Goal: Task Accomplishment & Management: Complete application form

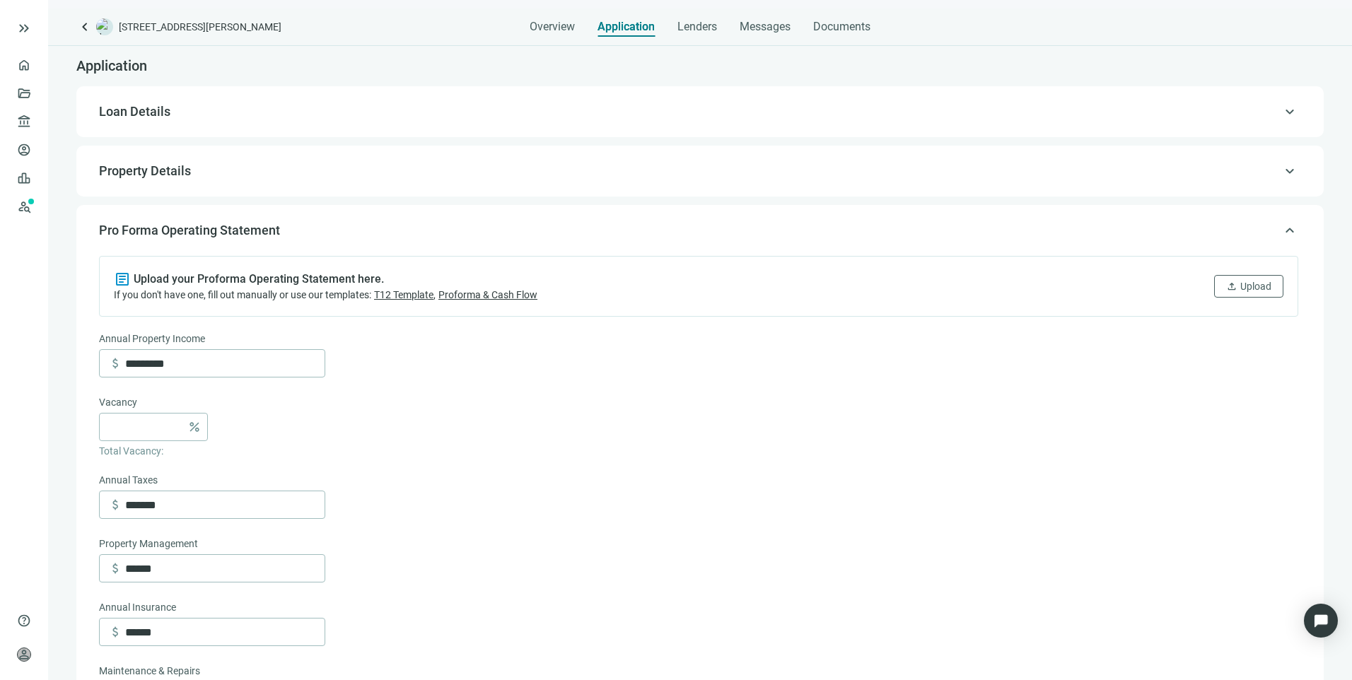
scroll to position [90, 0]
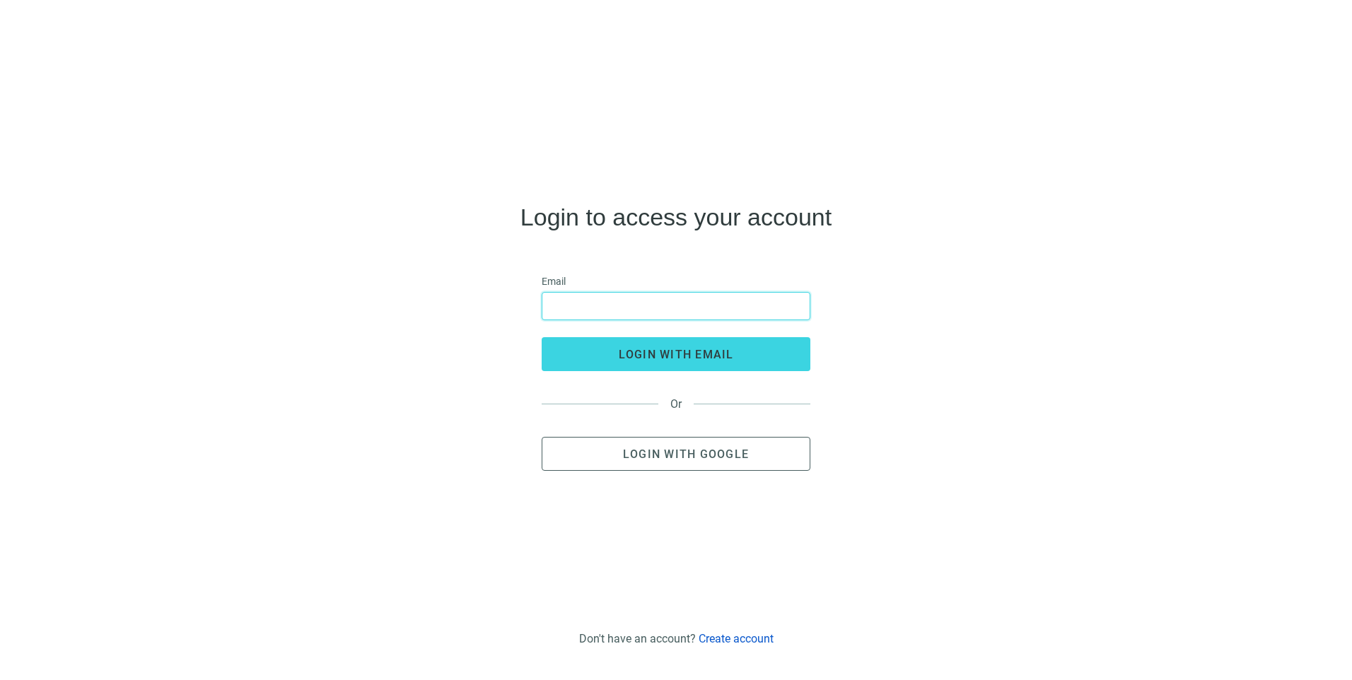
click at [753, 294] on input "email" at bounding box center [676, 306] width 250 height 27
type input "**********"
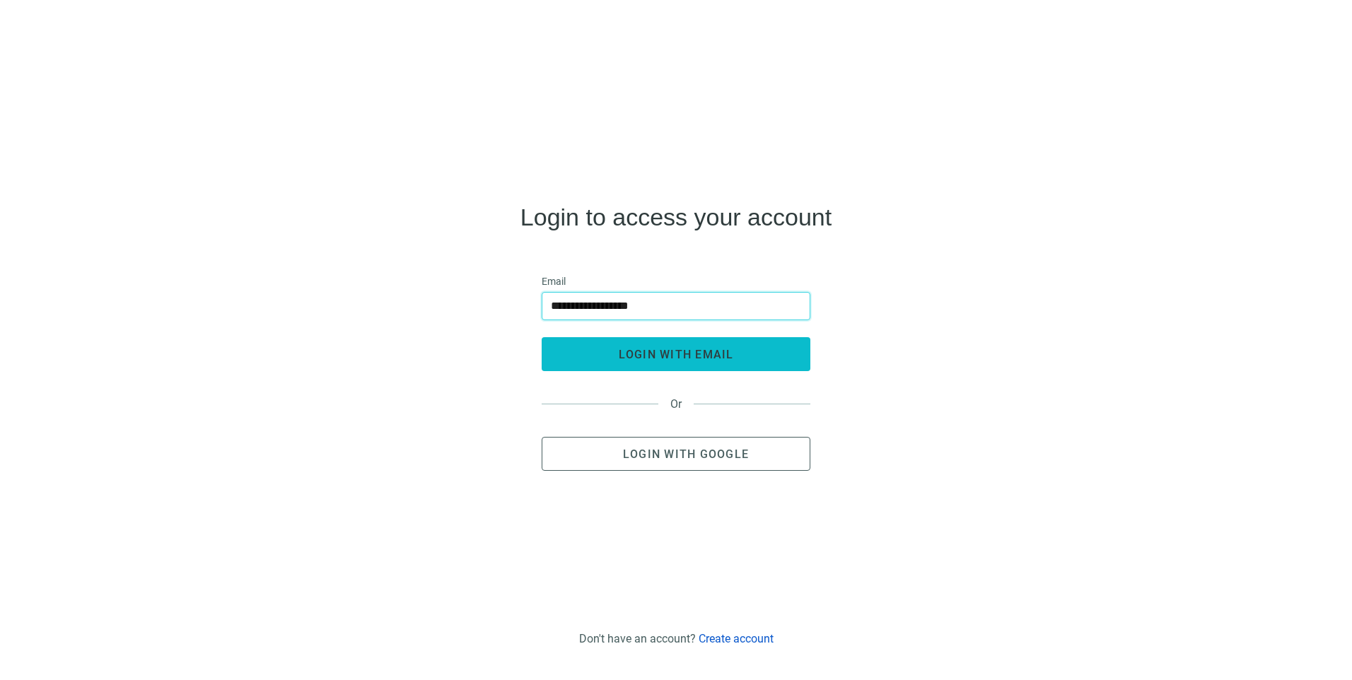
click at [680, 353] on span "login with email" at bounding box center [676, 354] width 115 height 13
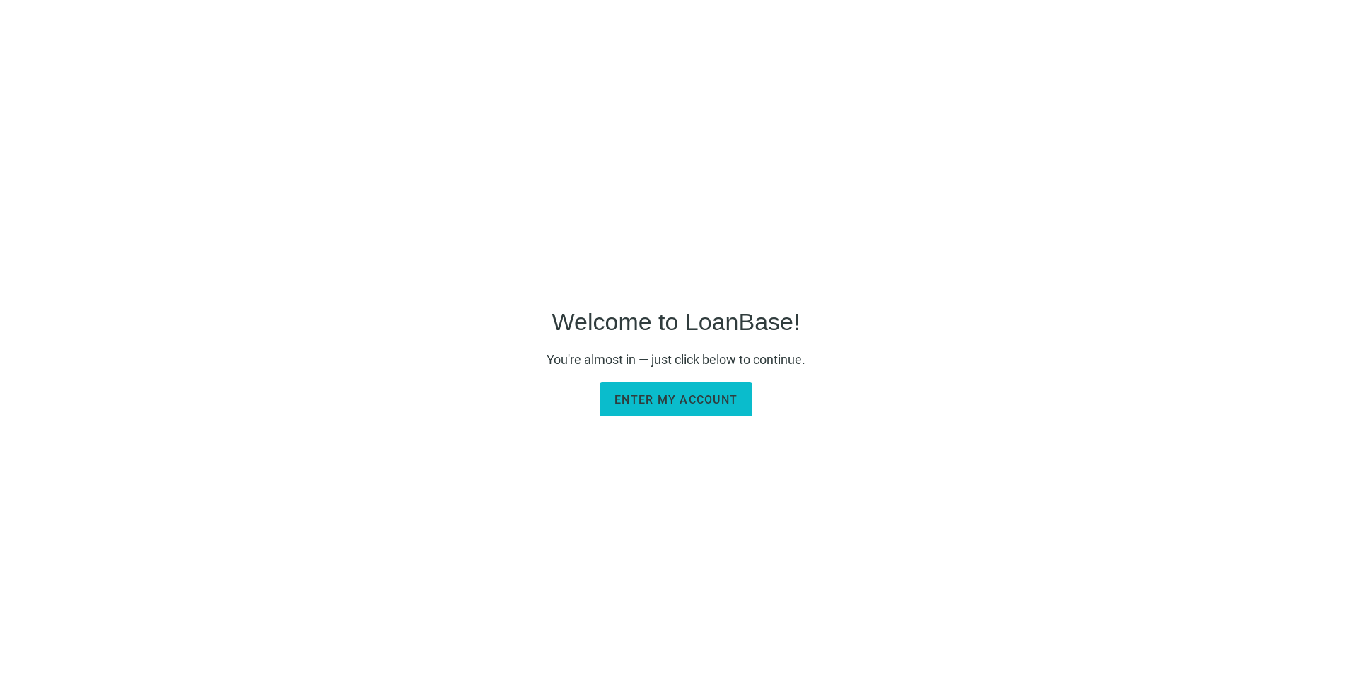
click at [641, 393] on span "Enter my account" at bounding box center [675, 399] width 123 height 13
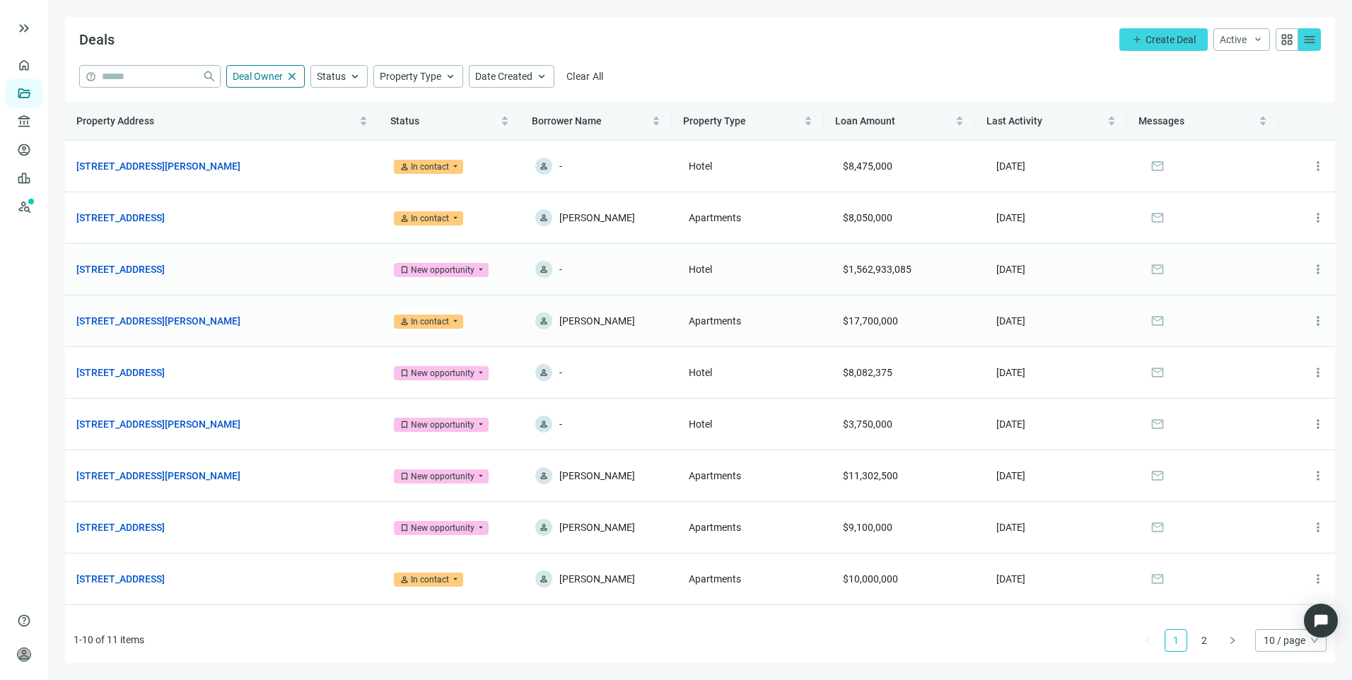
scroll to position [39, 0]
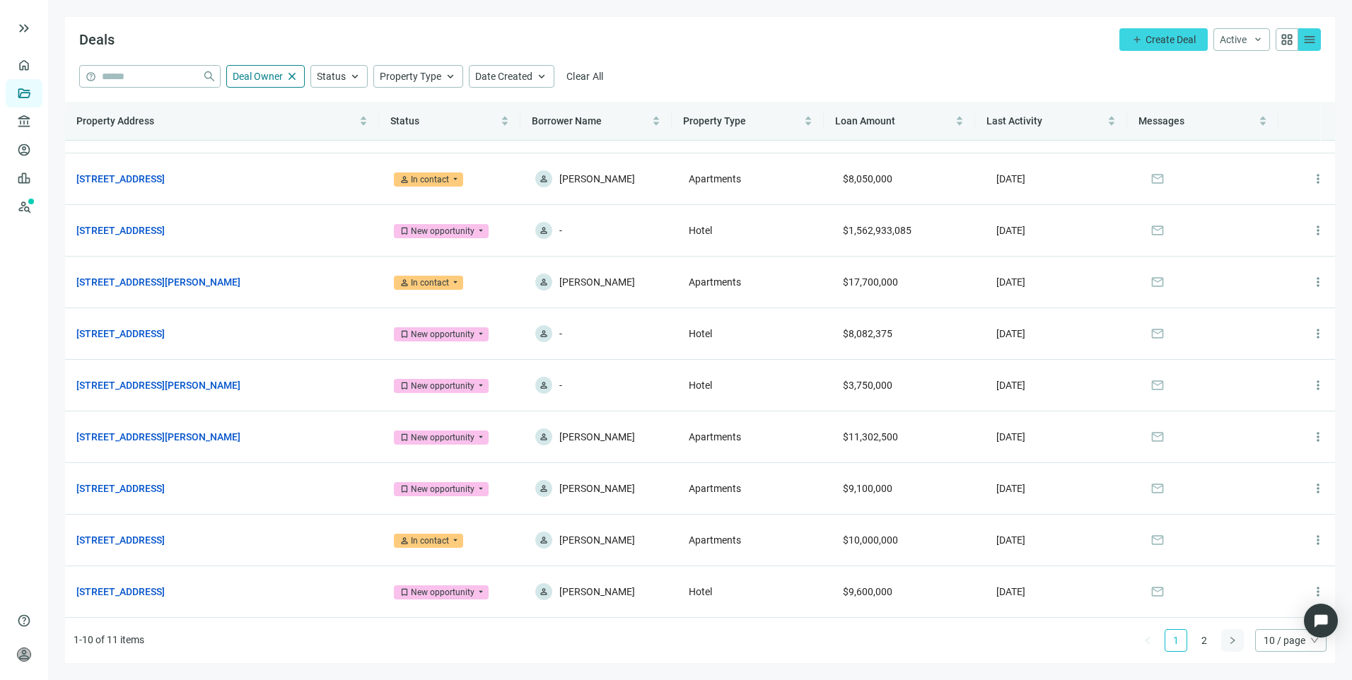
click at [1228, 638] on icon "right" at bounding box center [1232, 640] width 8 height 8
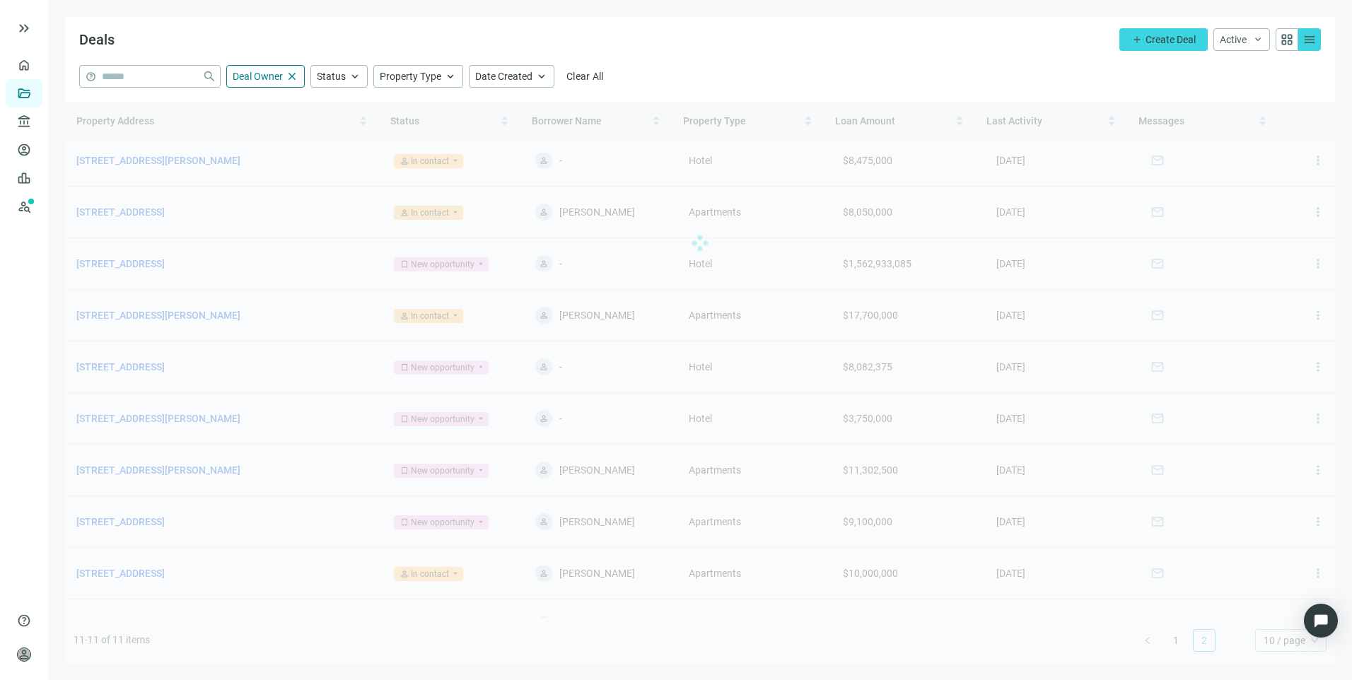
scroll to position [0, 0]
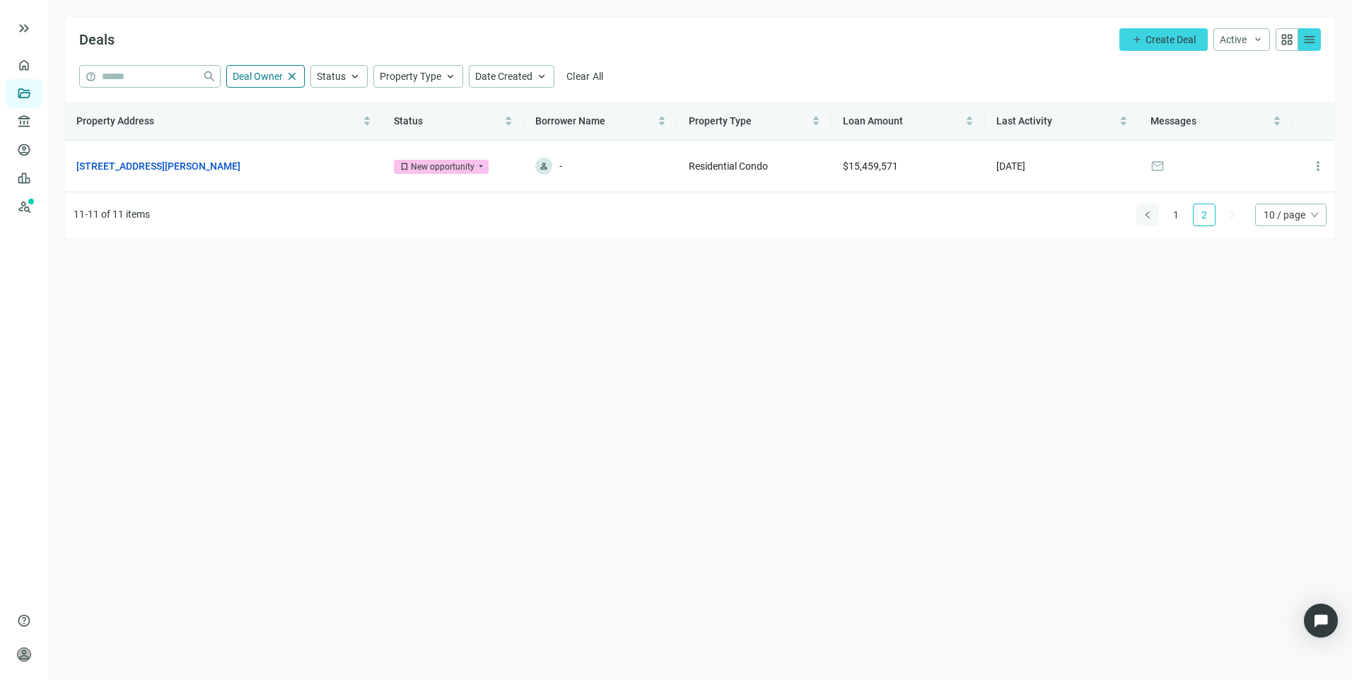
click at [1142, 211] on button "button" at bounding box center [1147, 215] width 23 height 23
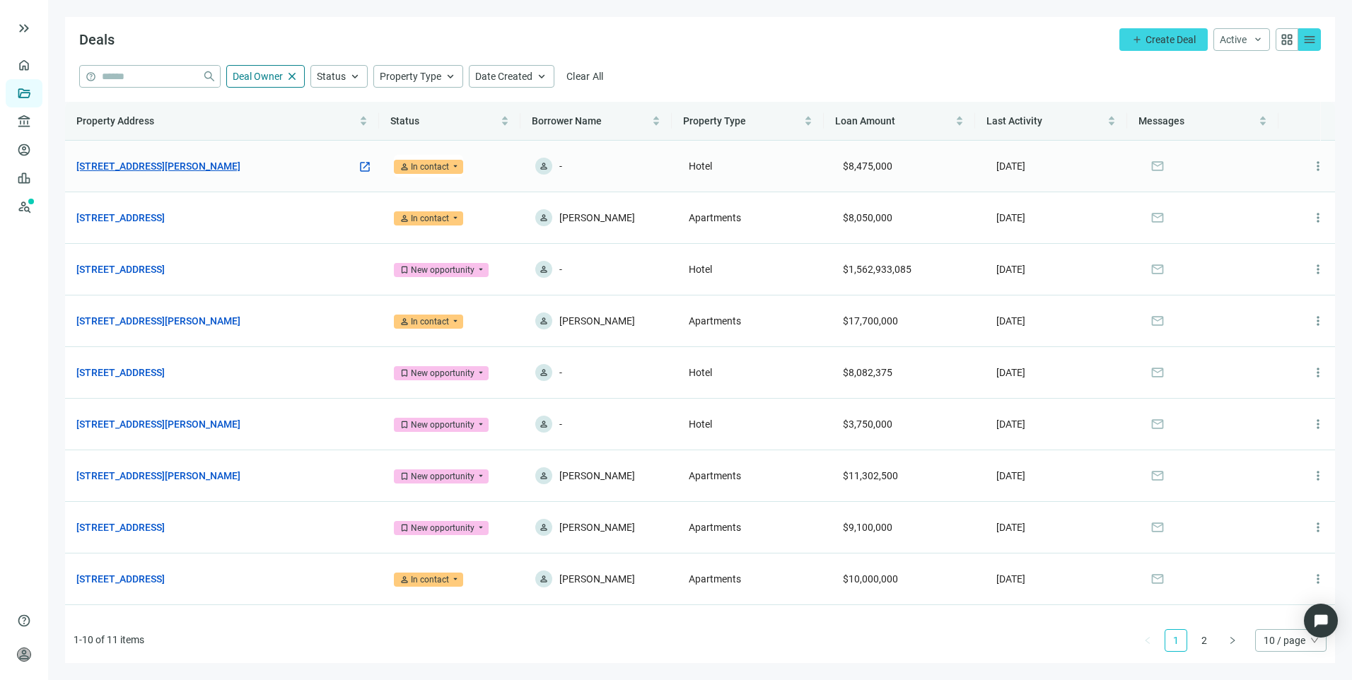
click at [219, 163] on link "561 Chaffee Point Blvd, Jacksonville, FL 32221" at bounding box center [158, 166] width 164 height 16
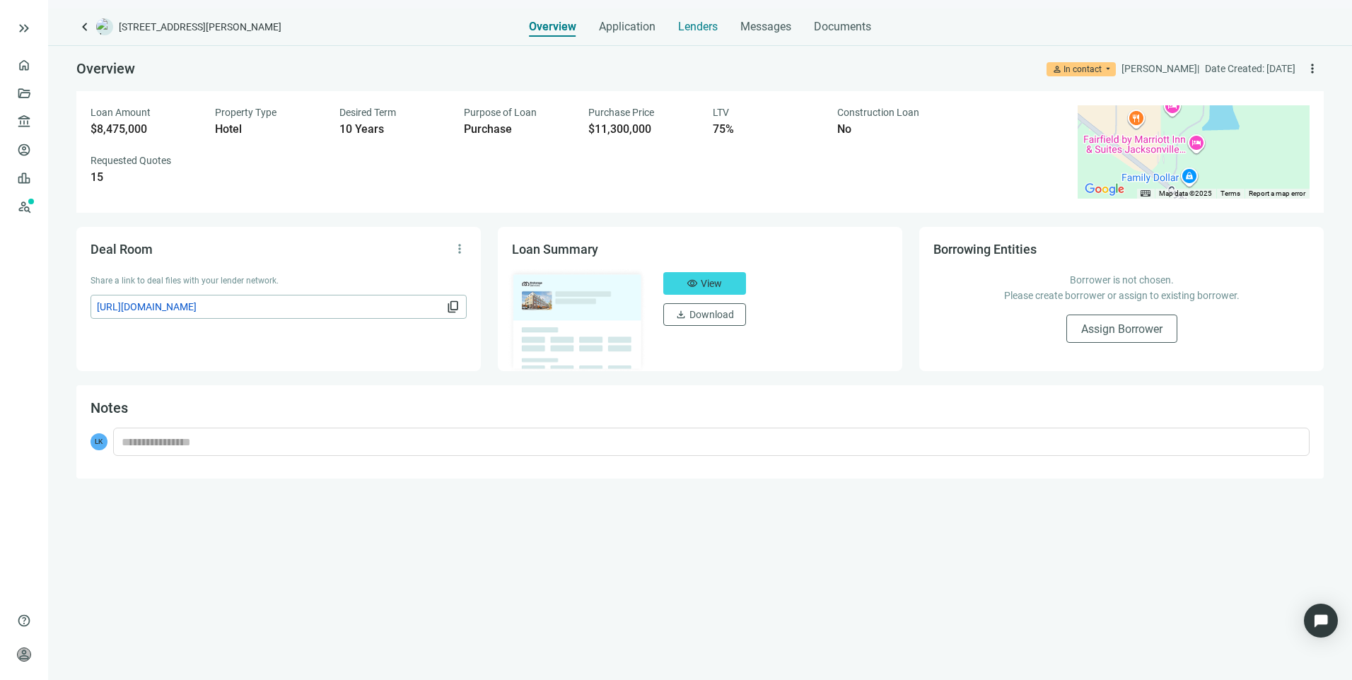
click at [700, 25] on span "Lenders" at bounding box center [698, 27] width 40 height 14
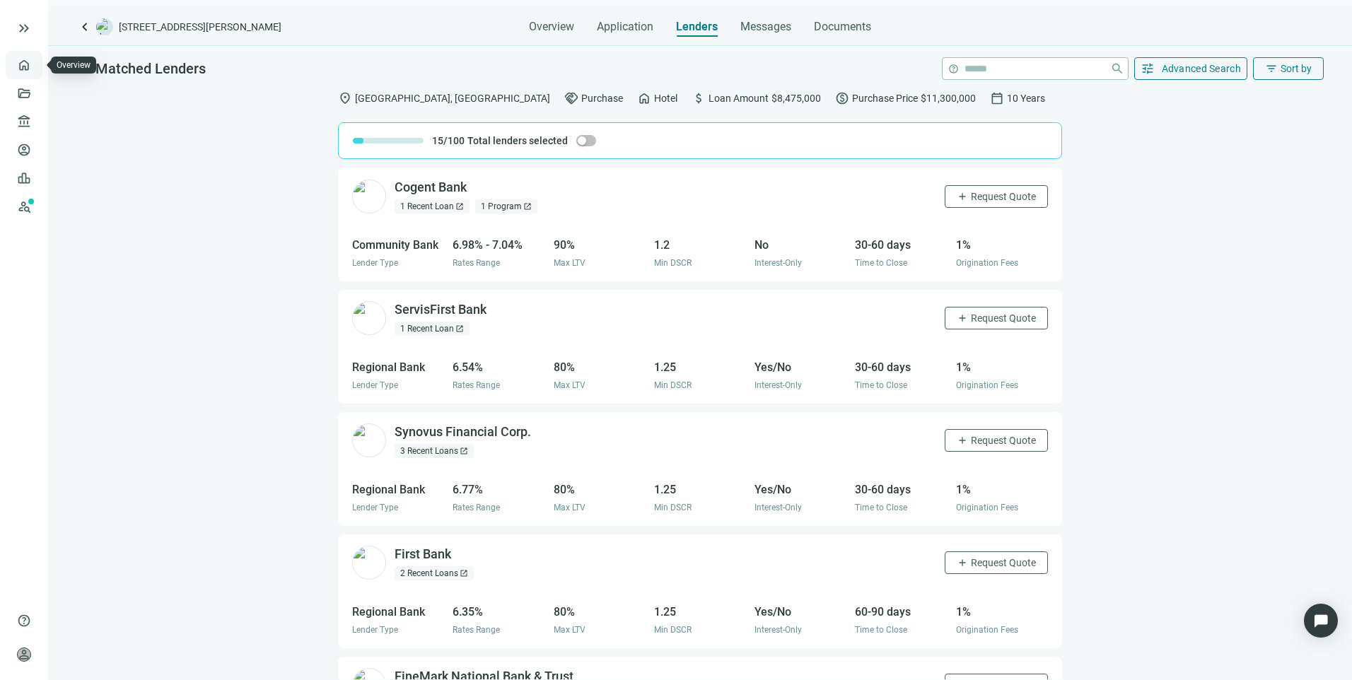
click at [35, 69] on link "Overview" at bounding box center [56, 64] width 42 height 11
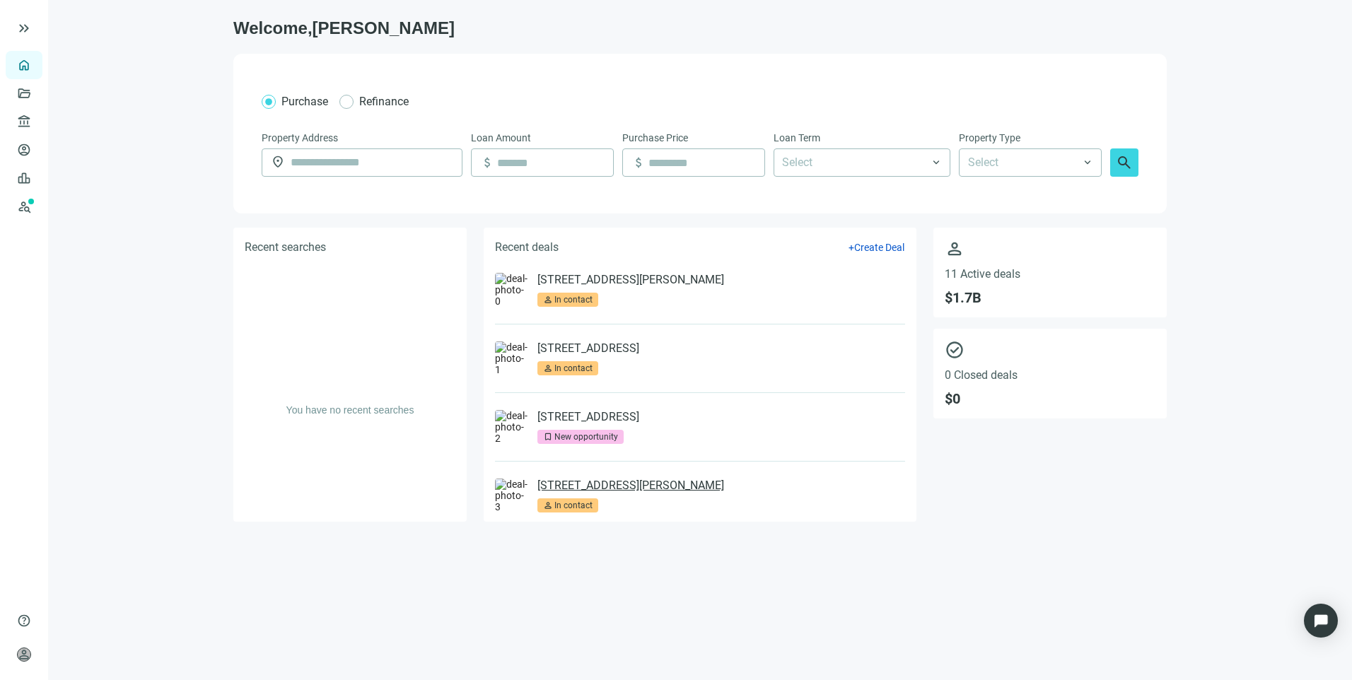
click at [632, 492] on link "1840 W Main St, Robinson, IL 62454" at bounding box center [630, 486] width 187 height 14
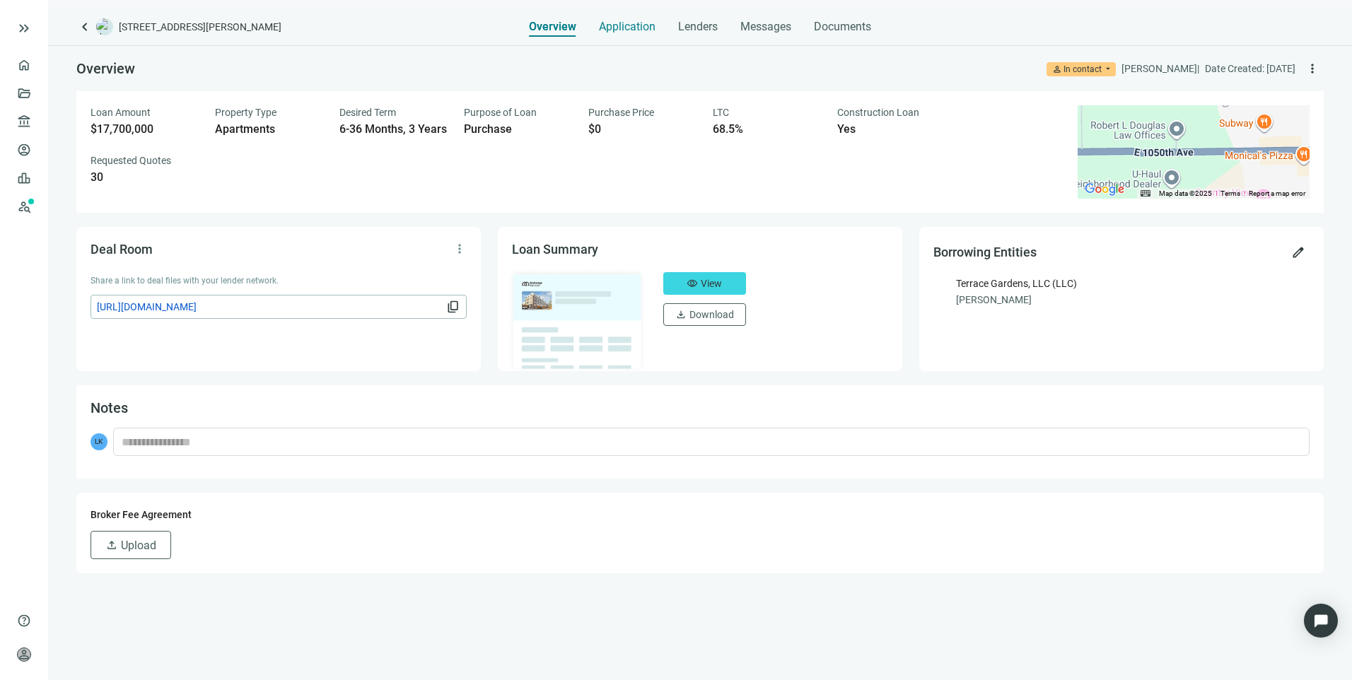
click at [636, 22] on span "Application" at bounding box center [627, 27] width 57 height 14
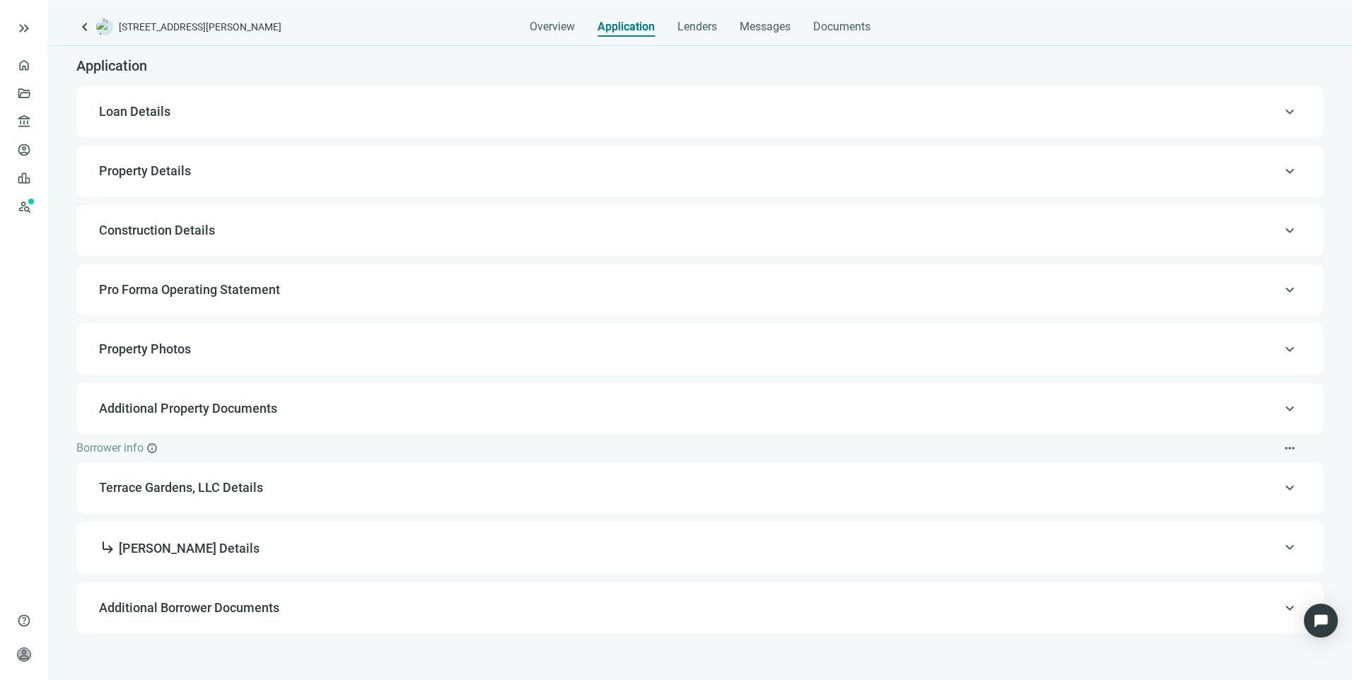
click at [218, 498] on div "keyboard_arrow_up Terrace Gardens, LLC Details" at bounding box center [700, 488] width 1219 height 34
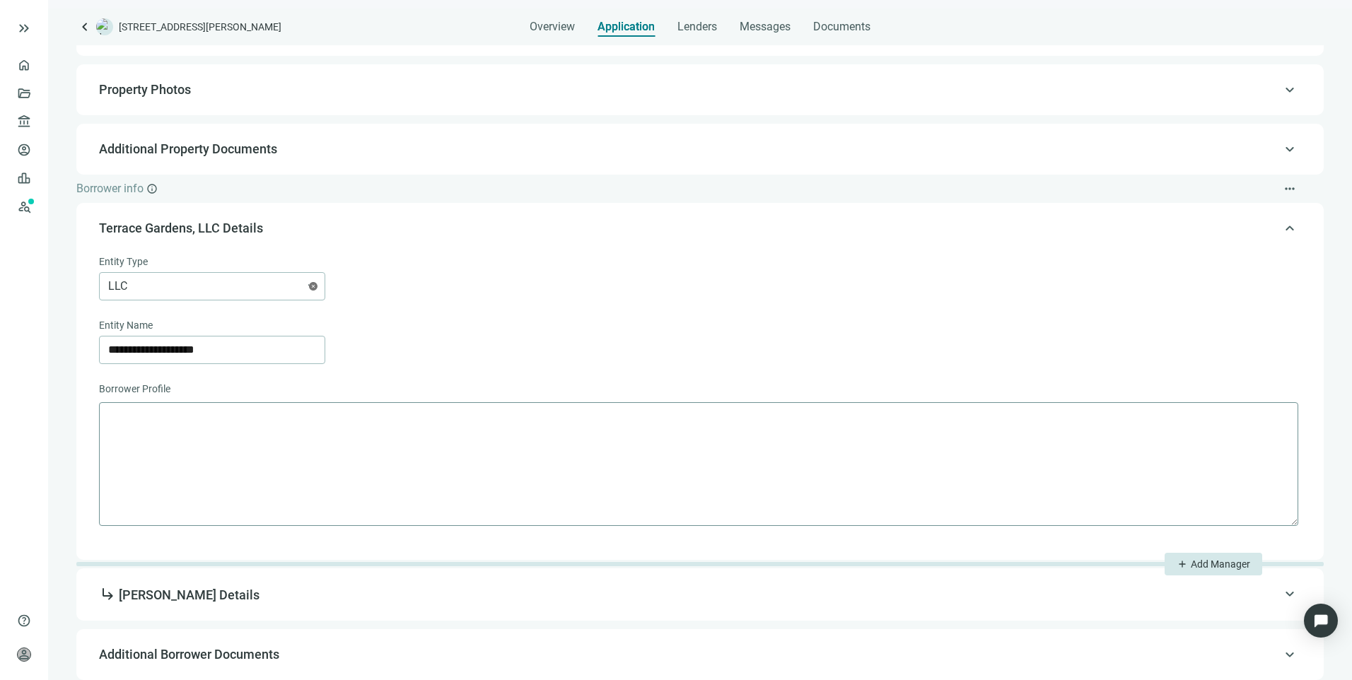
scroll to position [260, 0]
drag, startPoint x: 234, startPoint y: 602, endPoint x: 249, endPoint y: 538, distance: 65.3
click at [234, 601] on span "subdirectory_arrow_right Ganesan Visvabharathy Details" at bounding box center [179, 595] width 161 height 15
type input "**********"
type input "**"
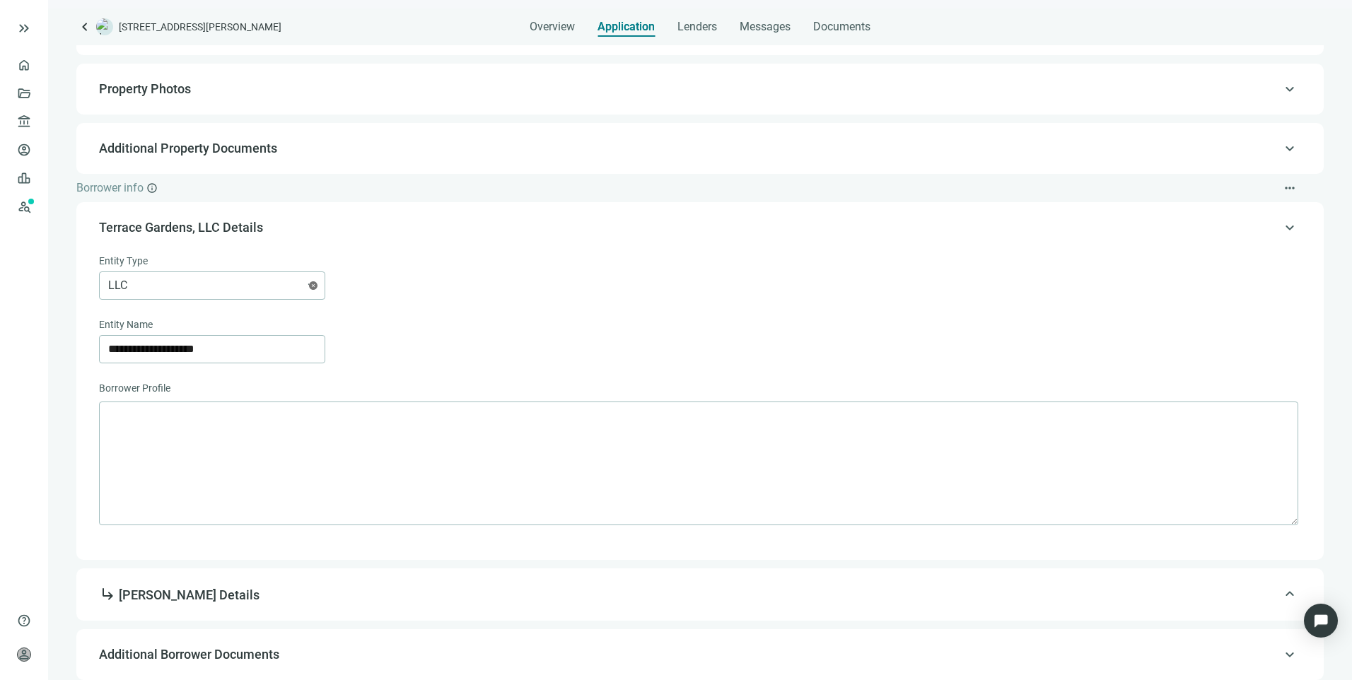
type input "**"
type input "**********"
type input "*********"
type input "**********"
type input "*********"
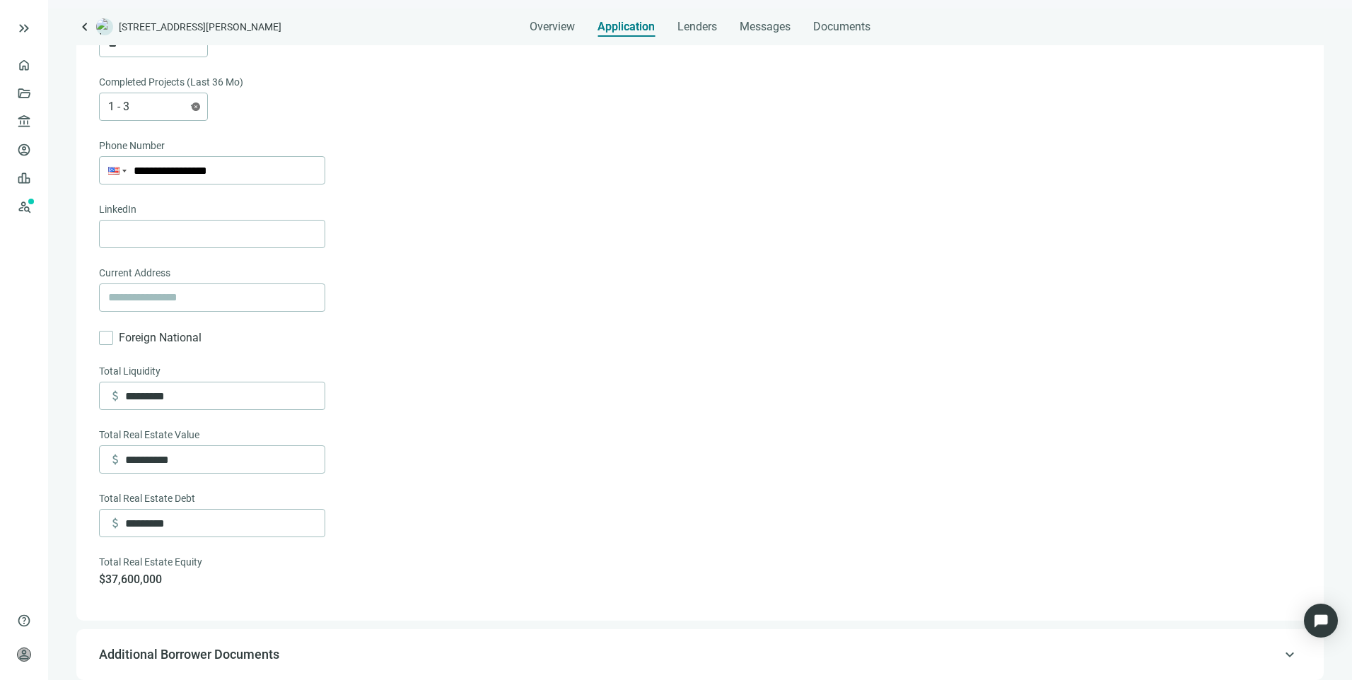
scroll to position [476, 0]
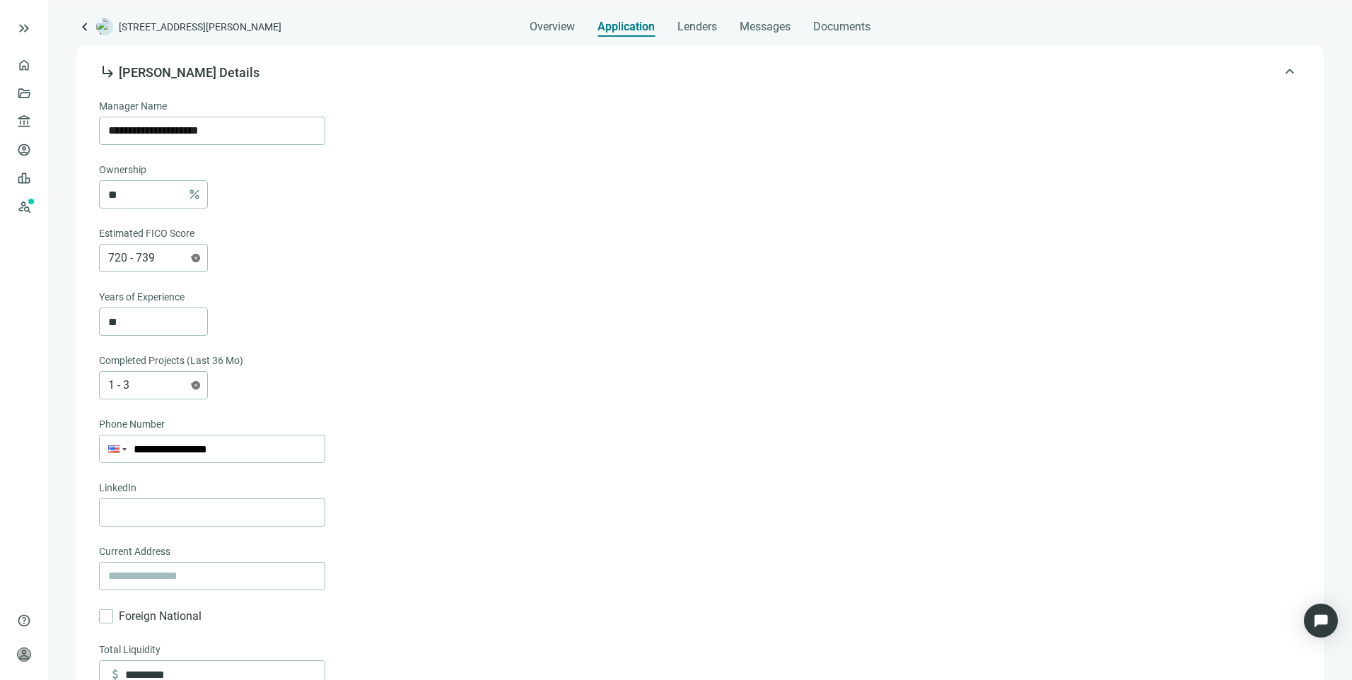
click at [100, 74] on span "subdirectory_arrow_right" at bounding box center [107, 71] width 17 height 17
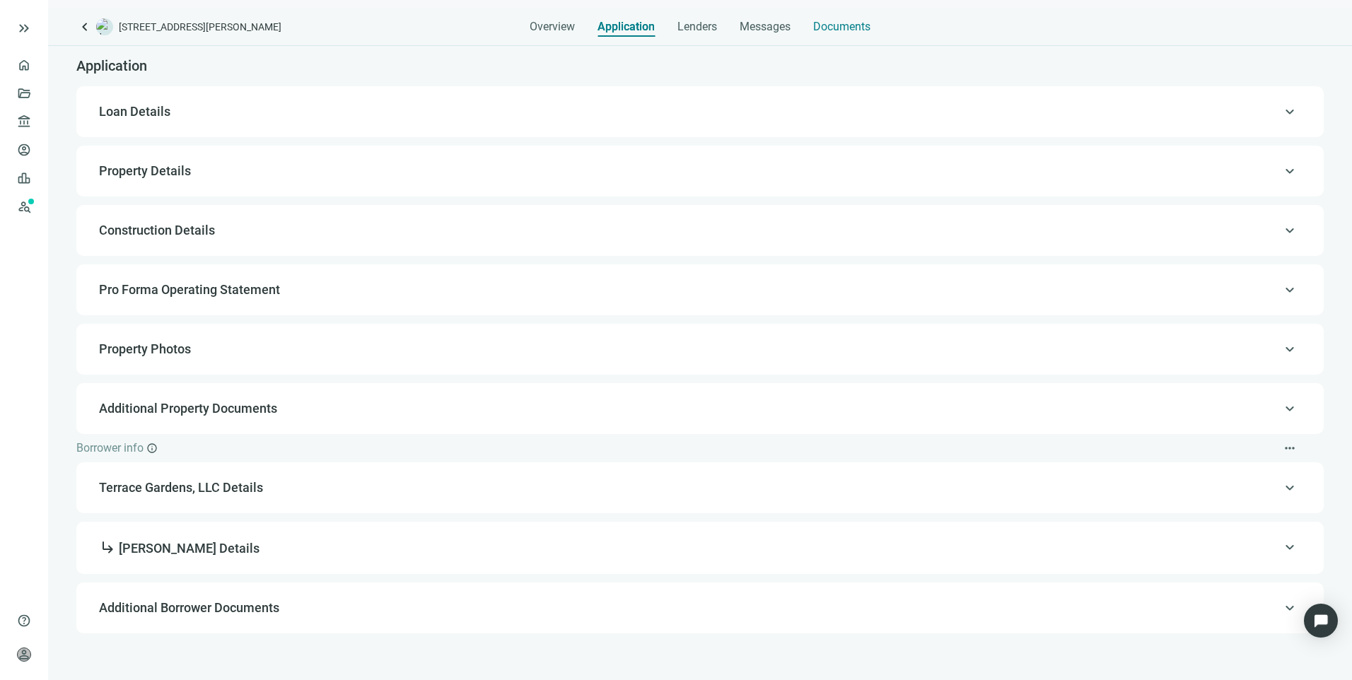
click at [819, 33] on span "Documents" at bounding box center [841, 27] width 57 height 14
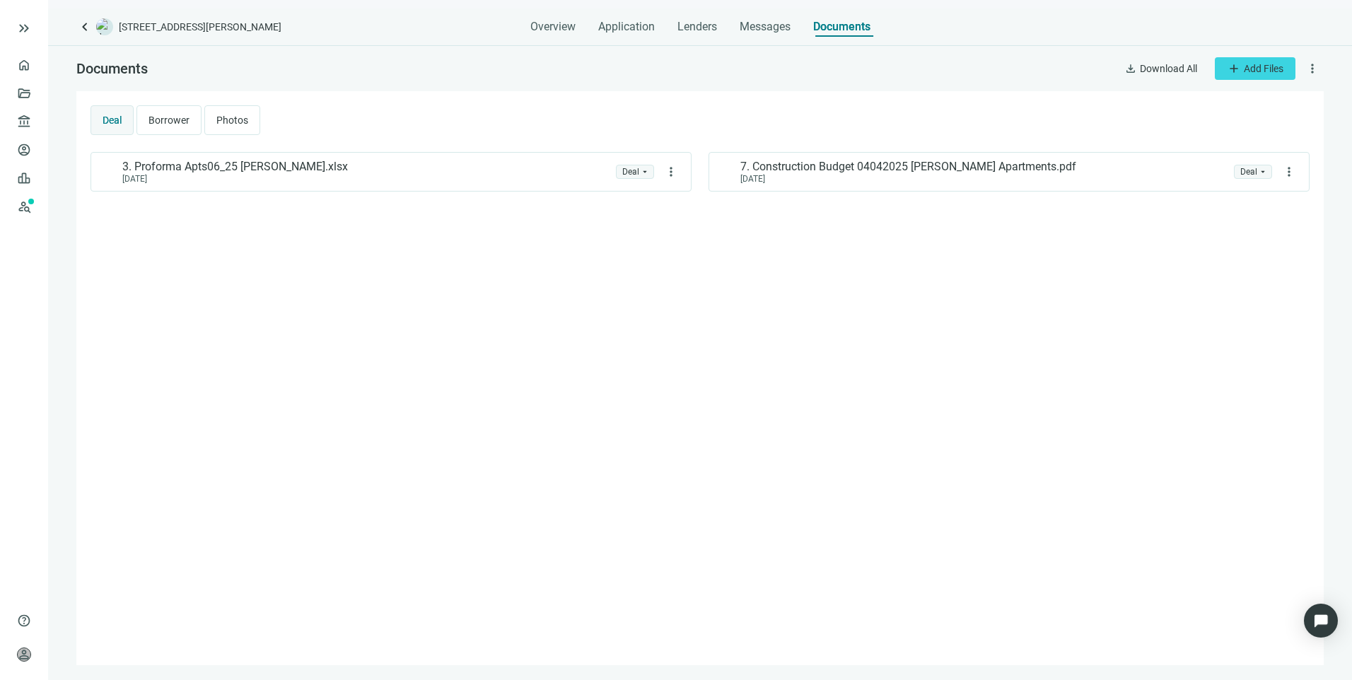
click at [151, 118] on span "Borrower" at bounding box center [168, 120] width 41 height 11
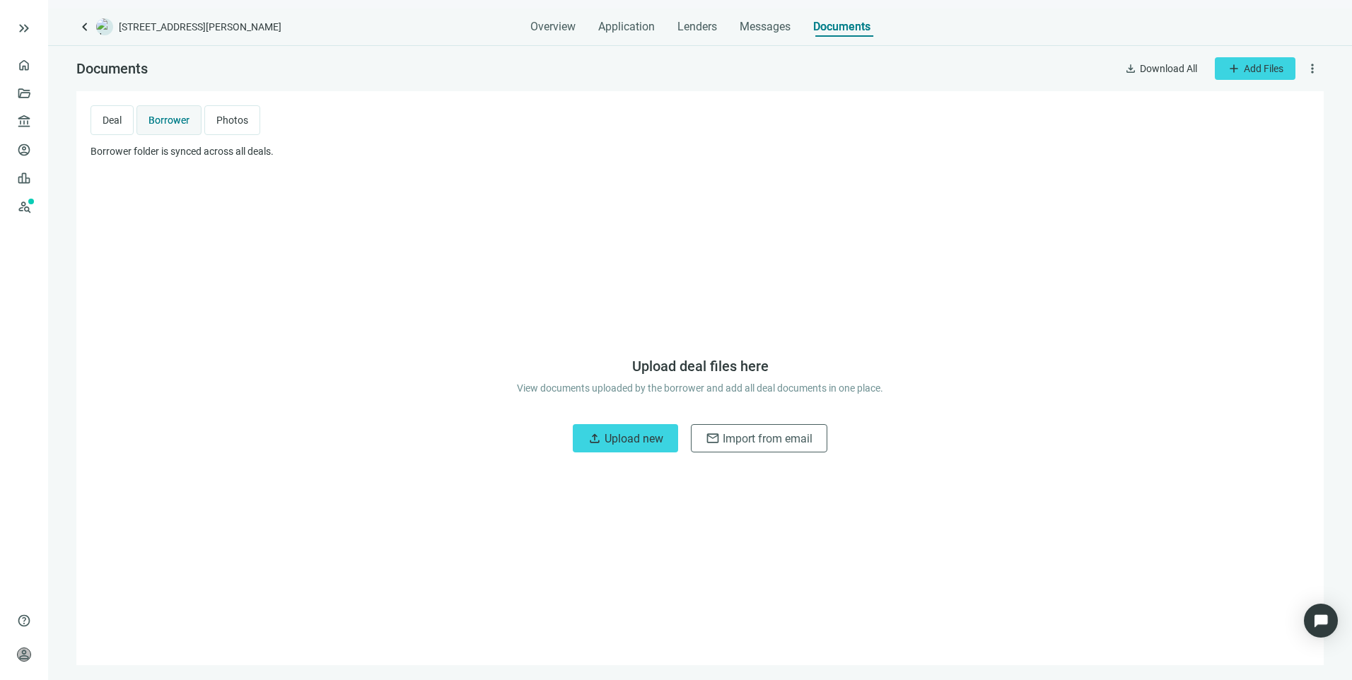
click at [112, 122] on span "Deal" at bounding box center [112, 120] width 19 height 11
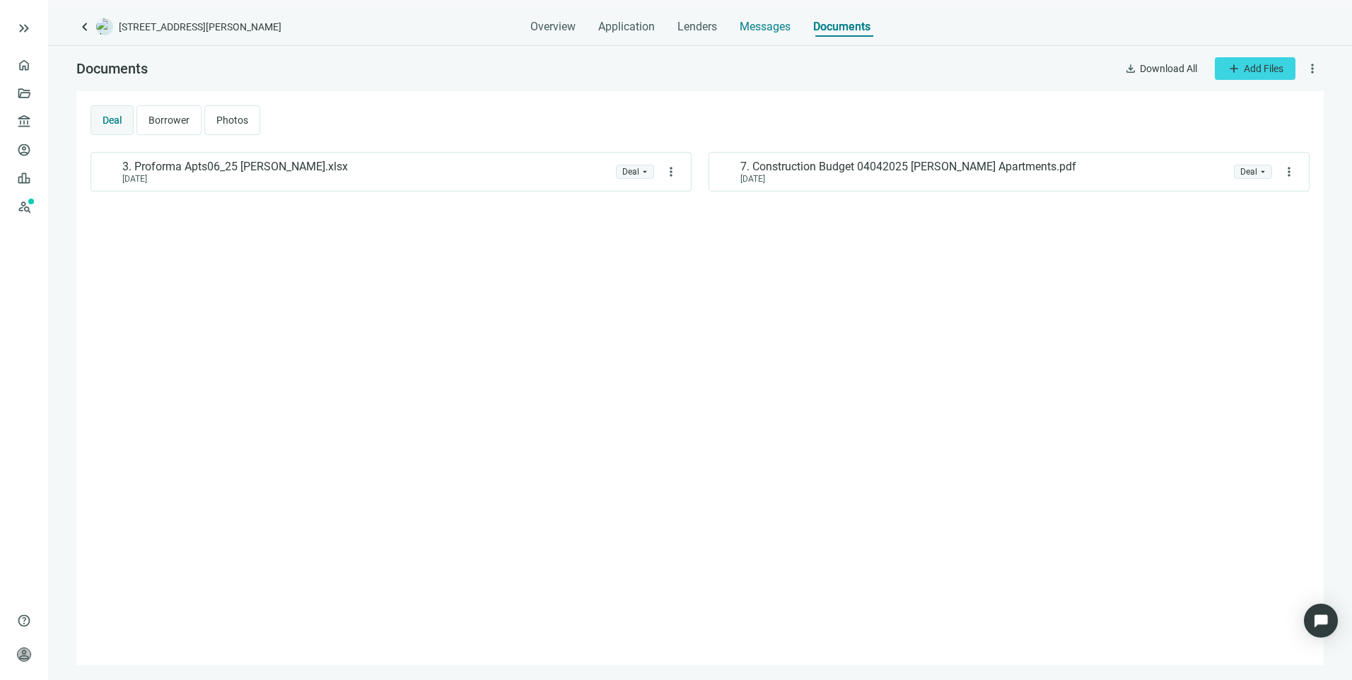
click at [771, 23] on span "Messages" at bounding box center [765, 26] width 51 height 13
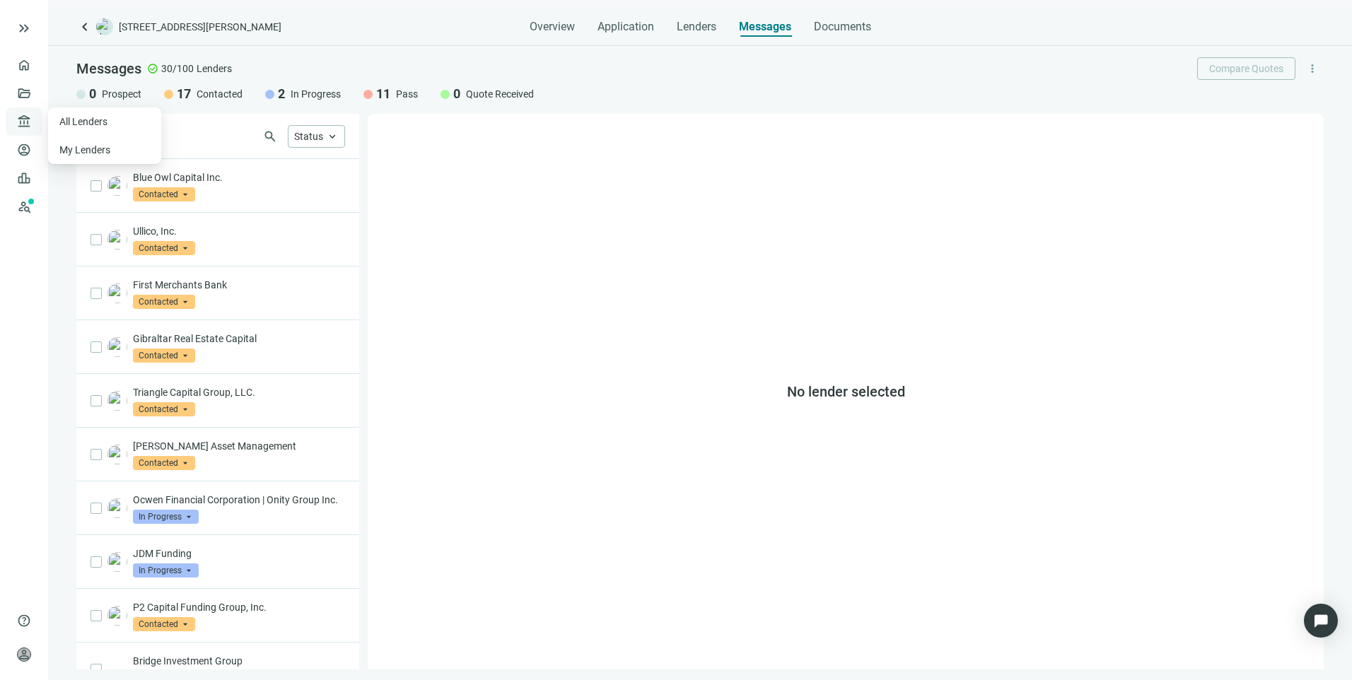
click at [16, 119] on div "account_balance Lenders keyboard_arrow_up" at bounding box center [24, 121] width 37 height 28
click at [77, 119] on link "All Lenders" at bounding box center [84, 121] width 51 height 11
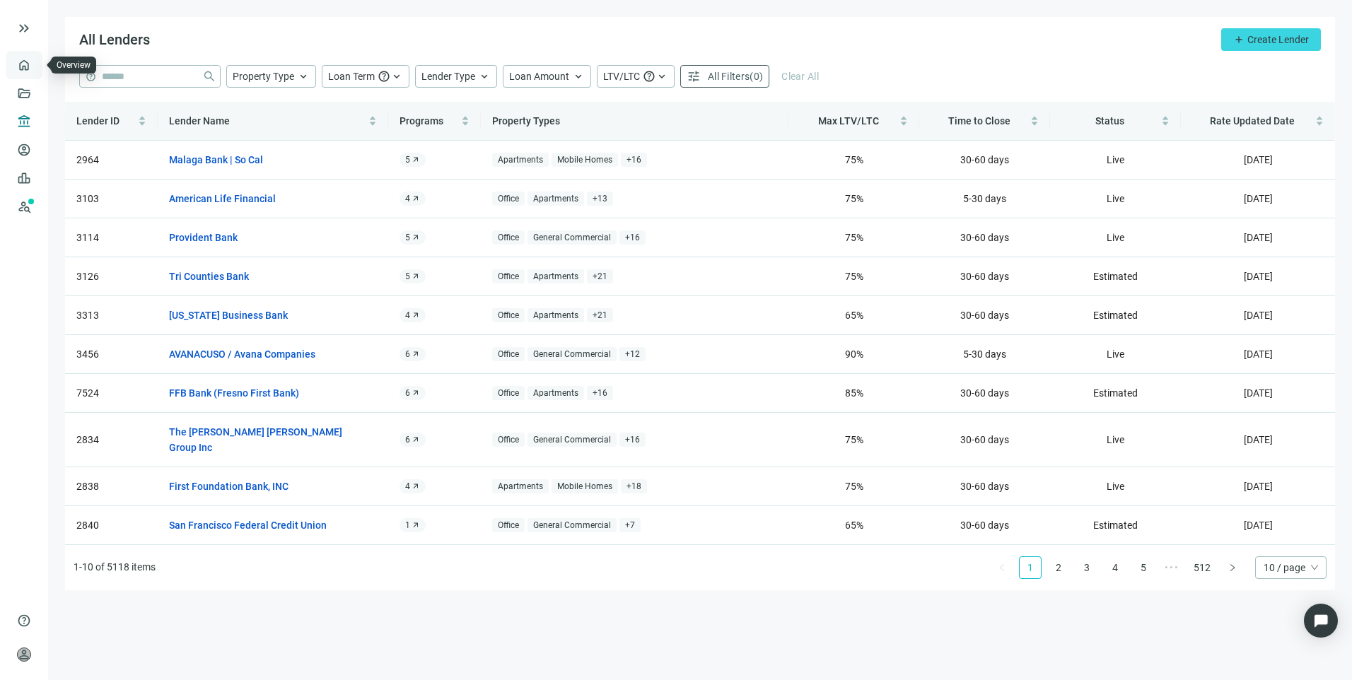
click at [35, 71] on link "Overview" at bounding box center [56, 64] width 42 height 11
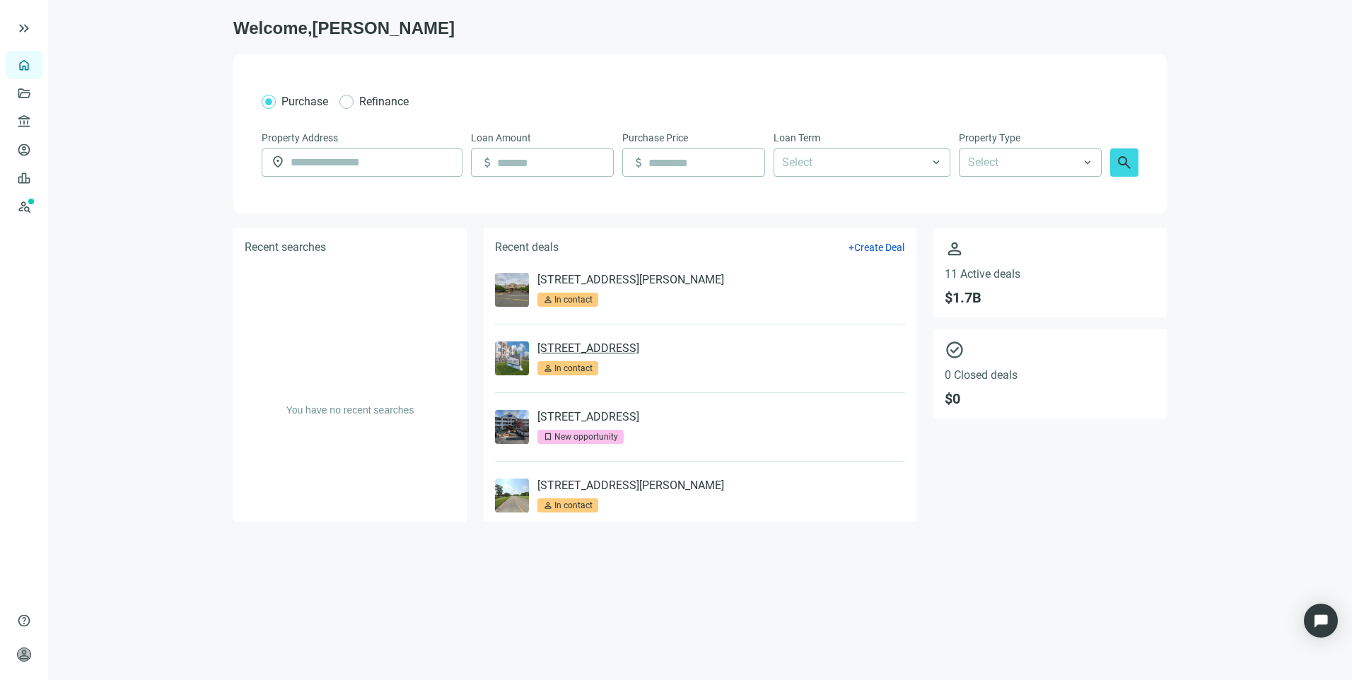
click at [639, 347] on link "7149 Trail Lake Dr, Fort Worth, TX 76133" at bounding box center [588, 349] width 102 height 14
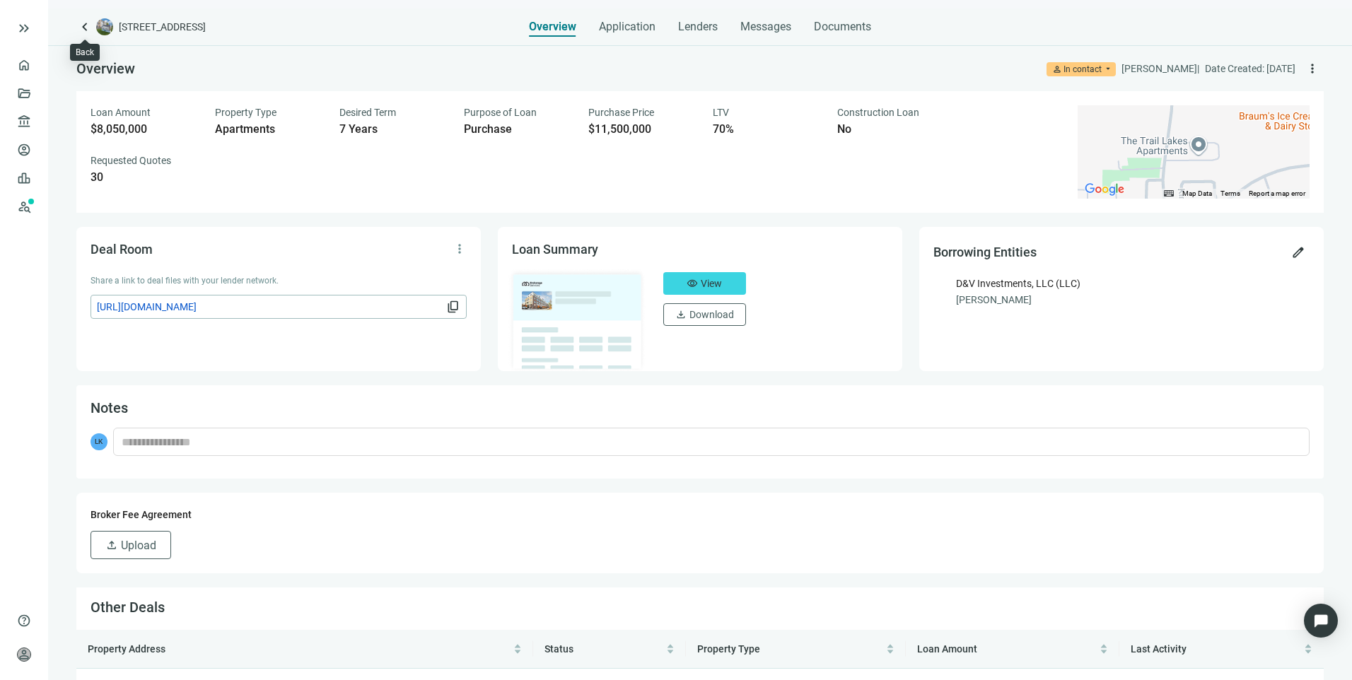
click at [93, 26] on div "keyboard_arrow_left 7149 Trail Lake Dr, Fort Worth, TX 76133" at bounding box center [182, 26] width 212 height 17
click at [82, 26] on span "keyboard_arrow_left" at bounding box center [84, 26] width 17 height 17
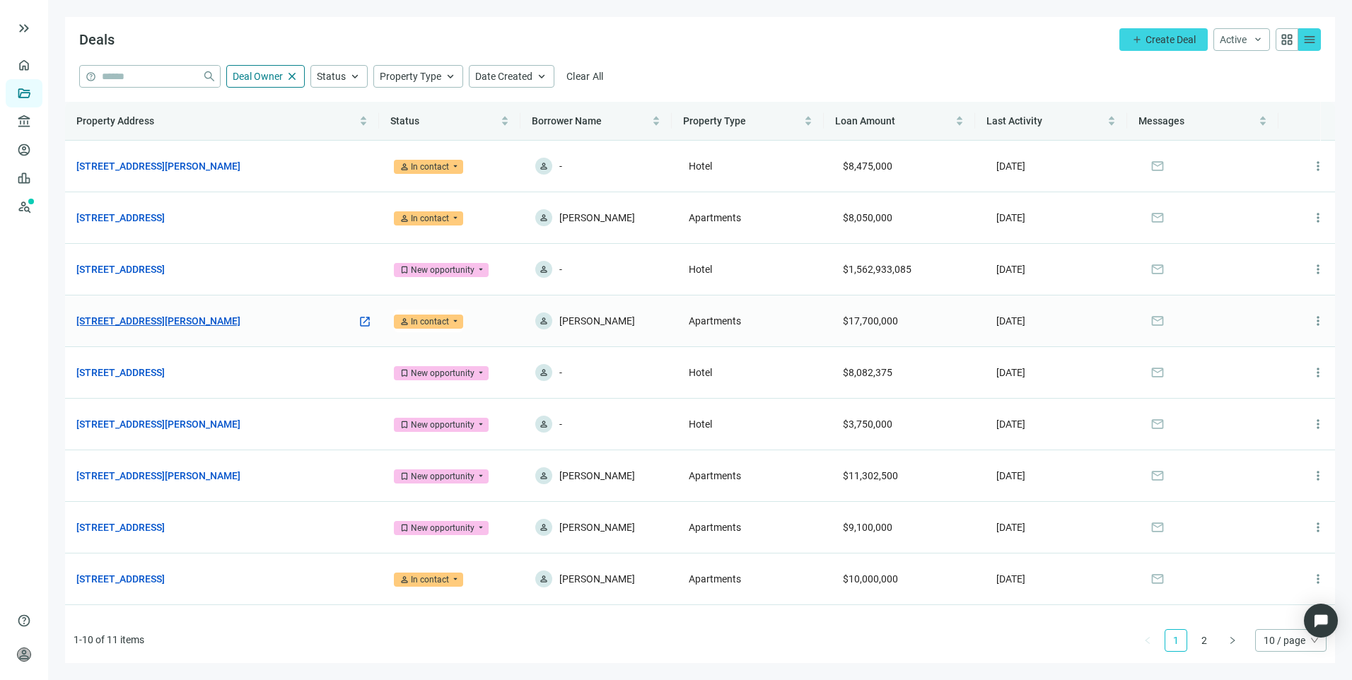
click at [206, 316] on link "1840 W Main St, Robinson, IL 62454" at bounding box center [158, 321] width 164 height 16
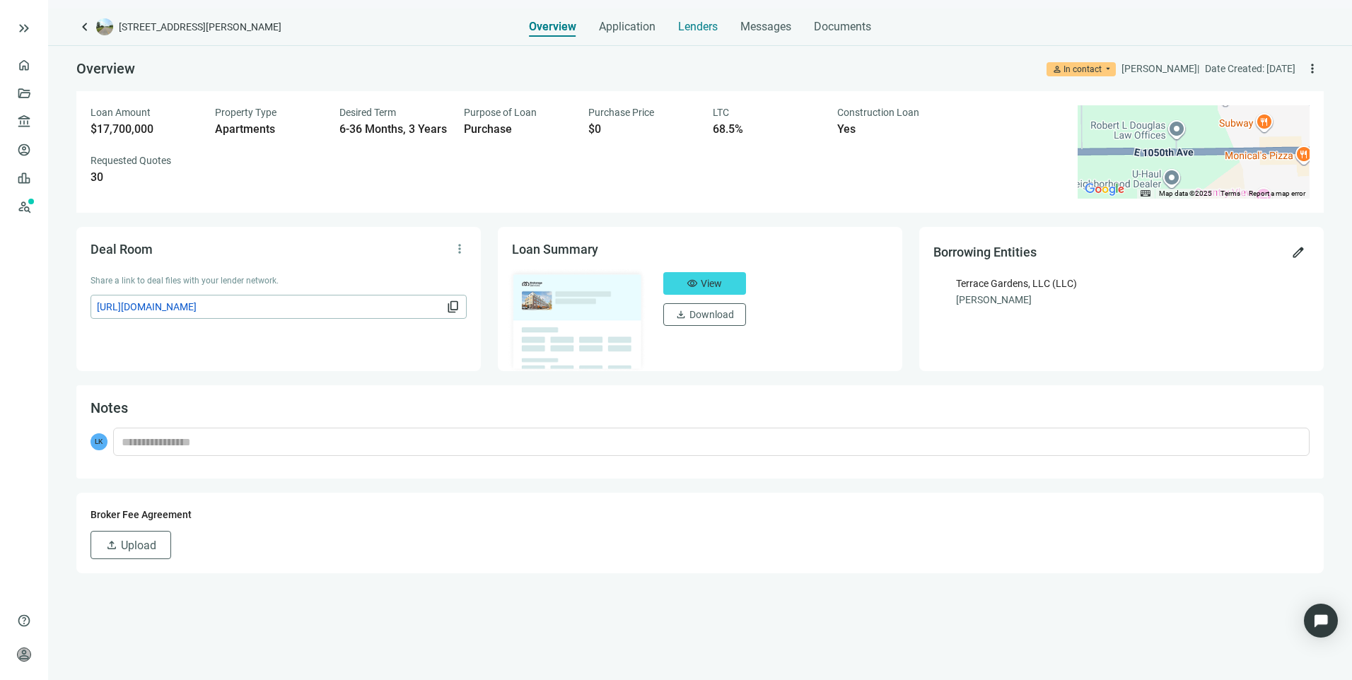
click at [711, 27] on span "Lenders" at bounding box center [698, 27] width 40 height 14
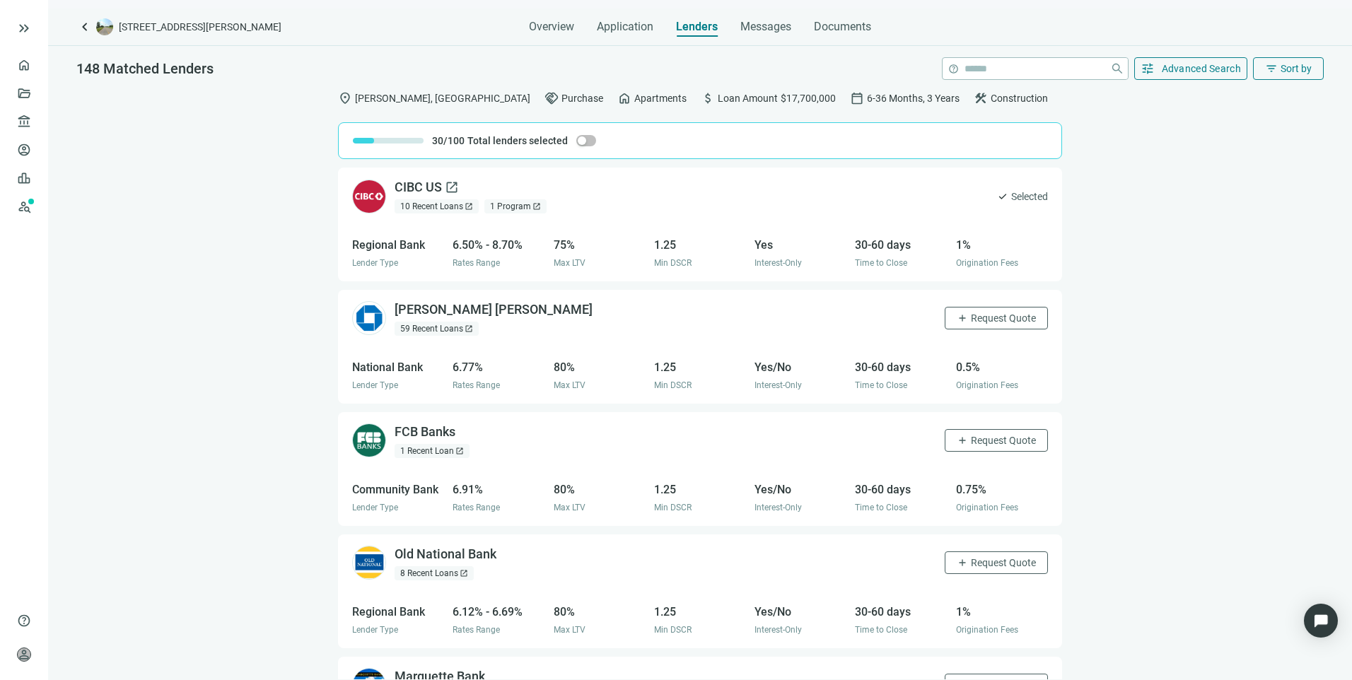
click at [421, 188] on div "CIBC US open_in_new" at bounding box center [427, 188] width 64 height 18
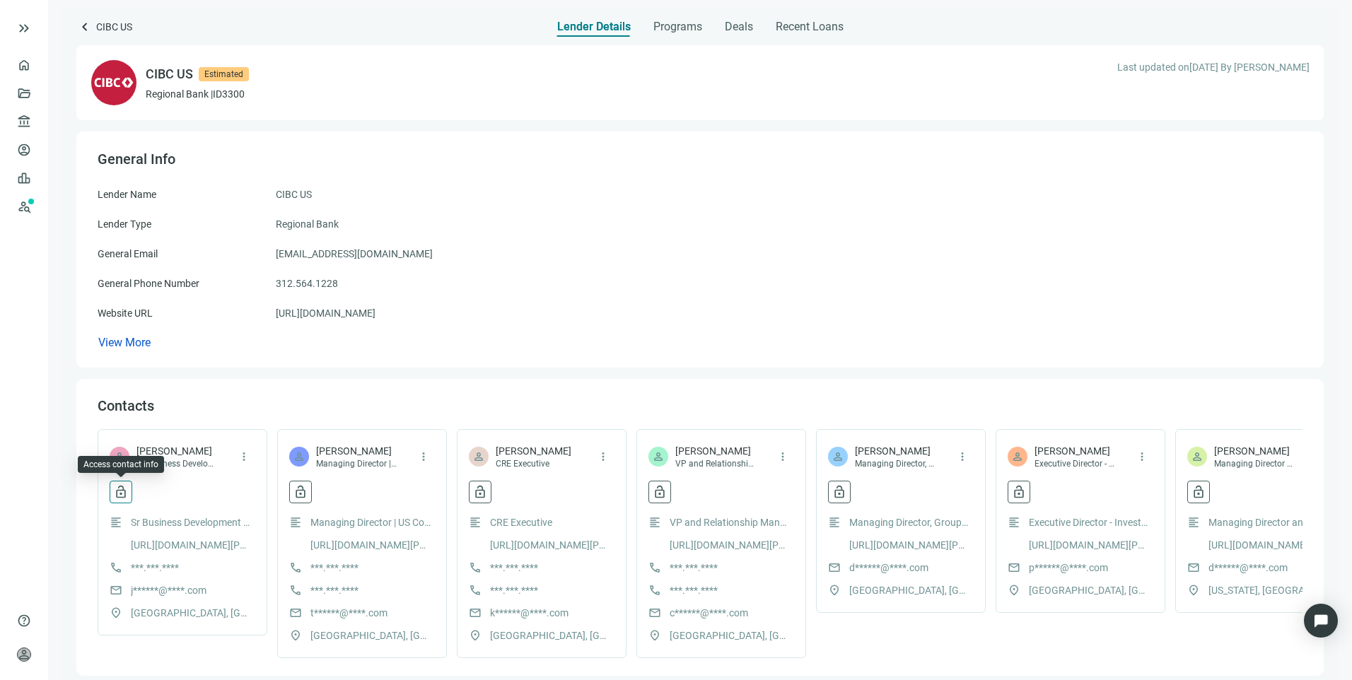
click at [119, 494] on span "lock_open" at bounding box center [121, 492] width 14 height 14
click at [510, 305] on div "Lender Name CIBC US Lender Type Regional Bank General Email info@us.cibc.com Ge…" at bounding box center [700, 269] width 1205 height 164
click at [35, 68] on link "Overview" at bounding box center [56, 64] width 42 height 11
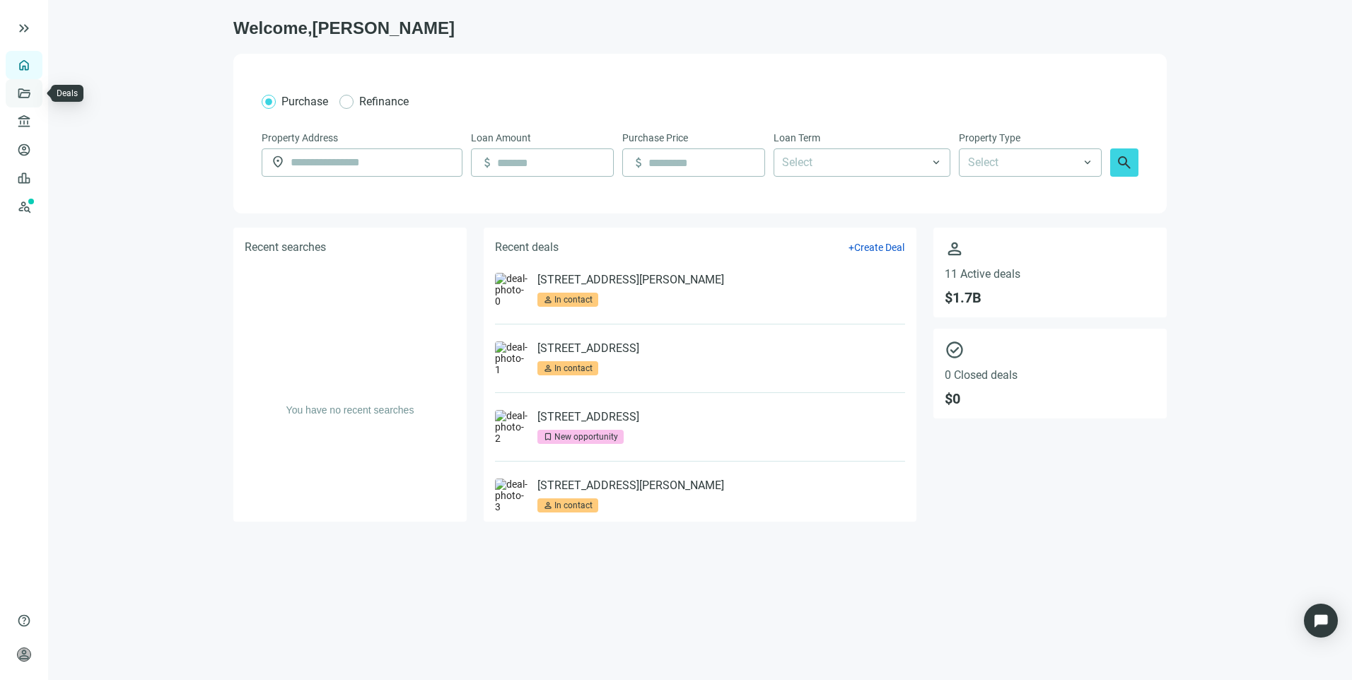
click at [35, 95] on link "Deals" at bounding box center [47, 93] width 25 height 11
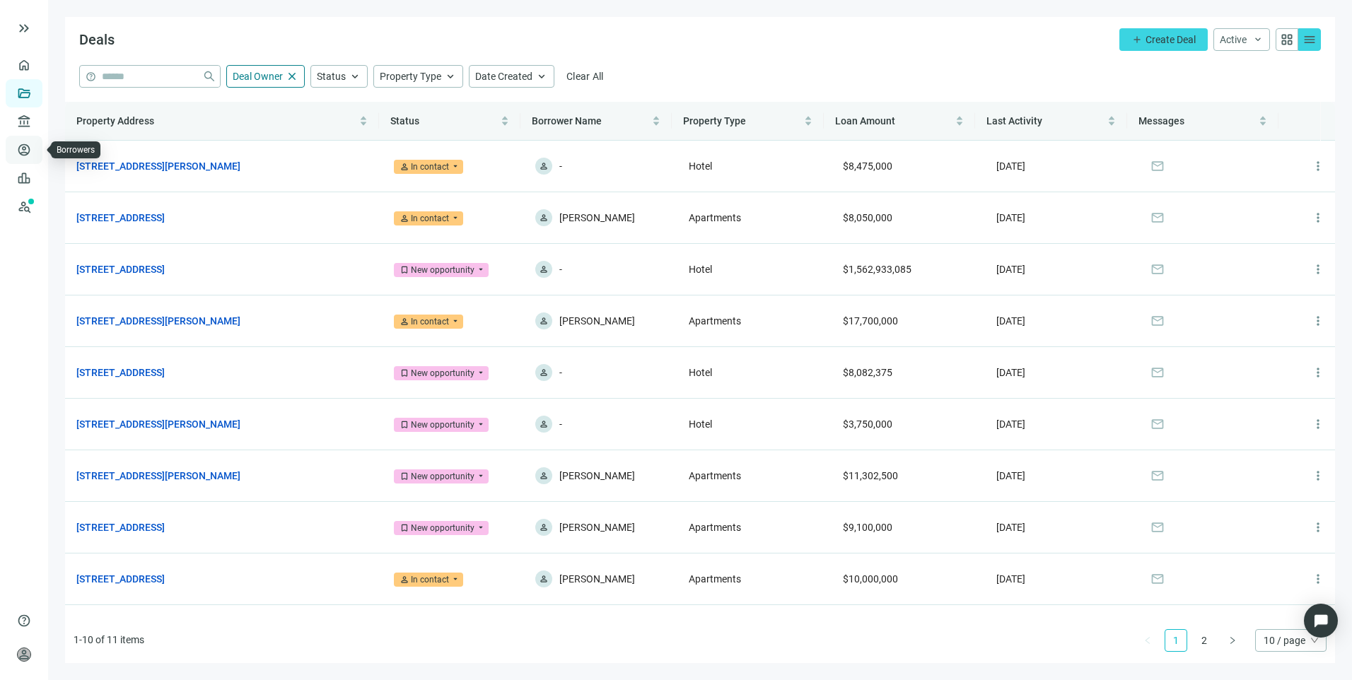
click at [35, 146] on link "Borrowers" at bounding box center [58, 149] width 46 height 11
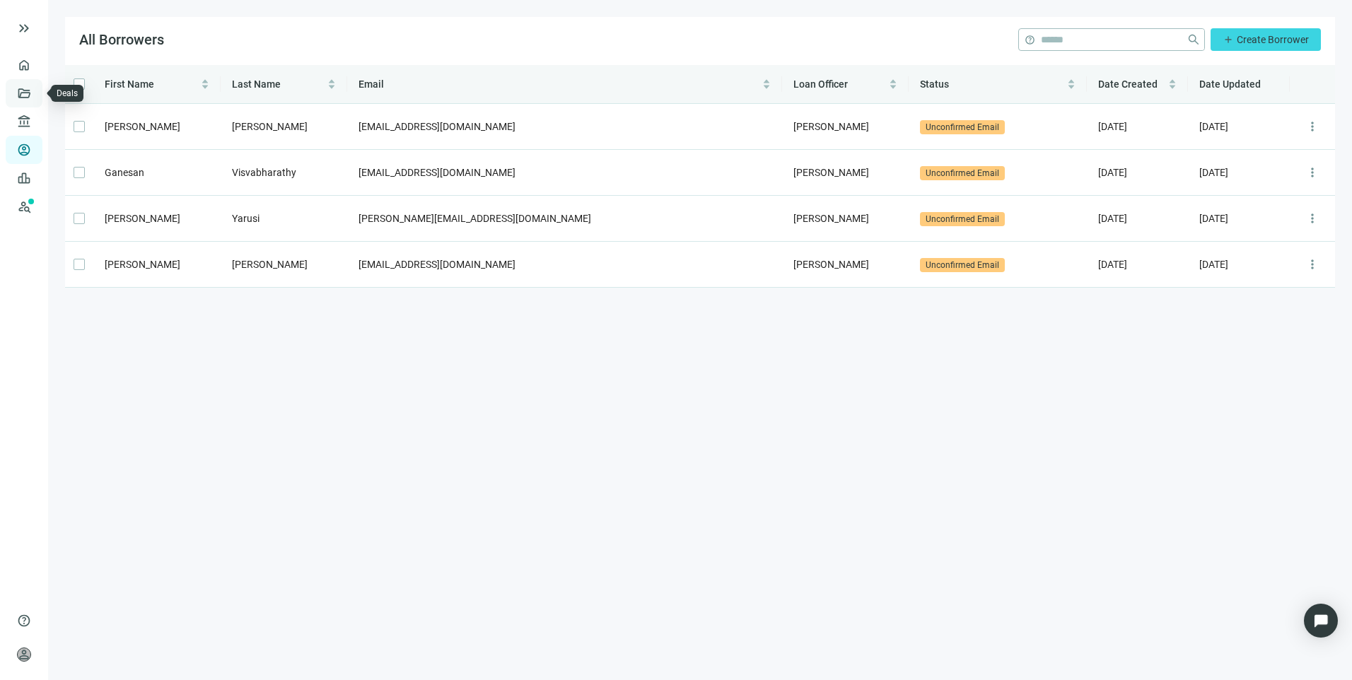
click at [35, 88] on link "Deals" at bounding box center [47, 93] width 25 height 11
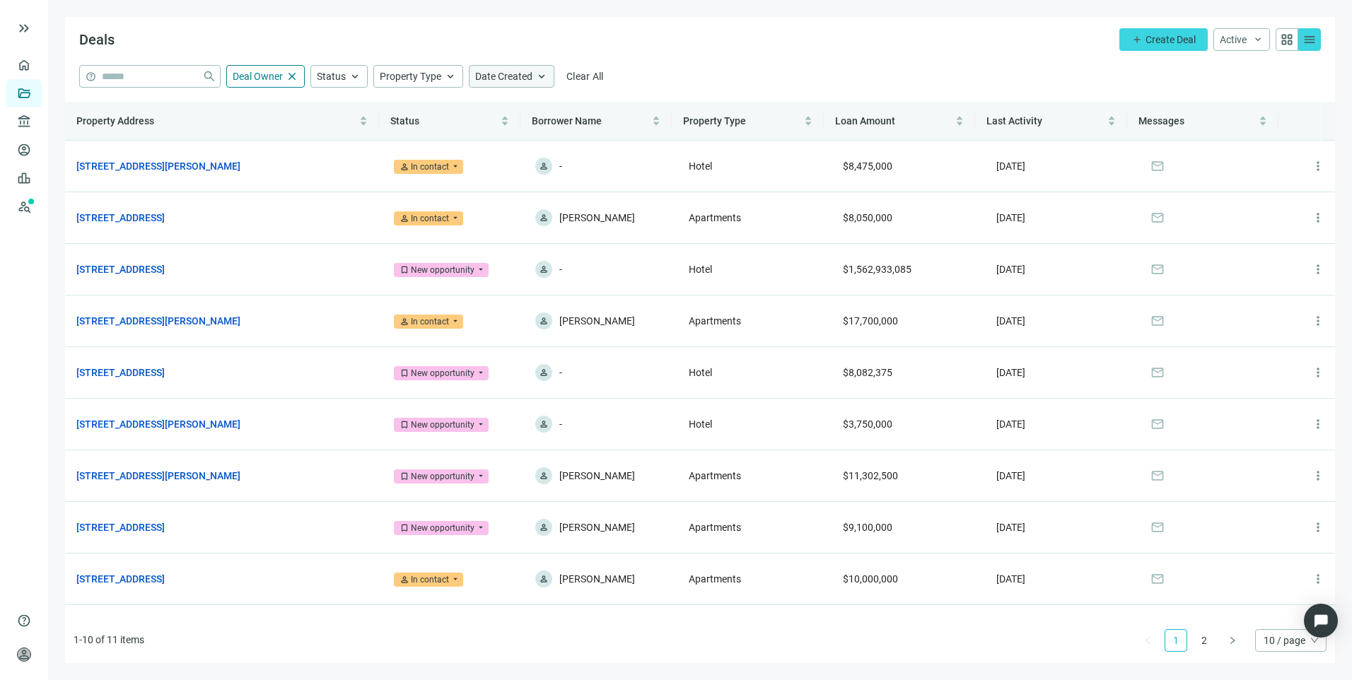
click at [494, 78] on span "Date Created" at bounding box center [503, 76] width 57 height 11
click at [294, 79] on span "close" at bounding box center [292, 76] width 13 height 13
click at [510, 80] on span "Date Created" at bounding box center [503, 76] width 57 height 11
click at [669, 45] on div "Deals add Create Deal Active keyboard_arrow_down grid_view menu" at bounding box center [700, 41] width 1270 height 48
click at [1148, 45] on span "Create Deal" at bounding box center [1170, 39] width 50 height 11
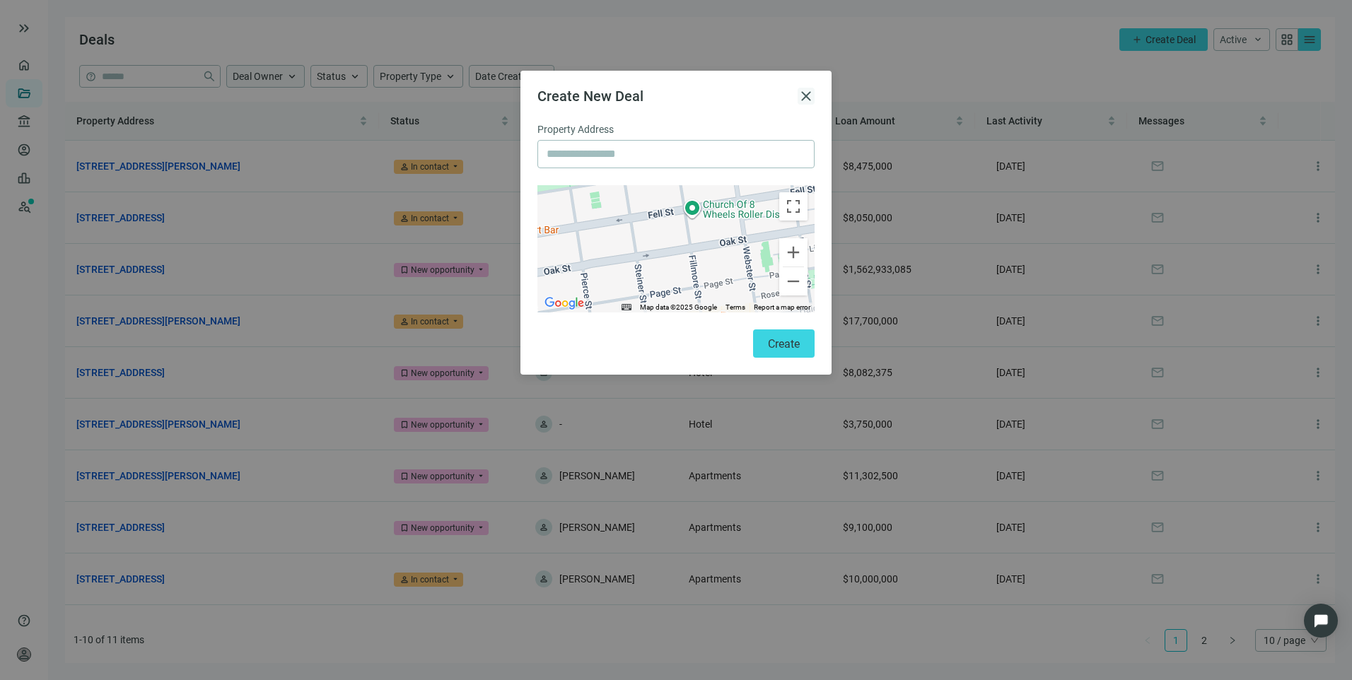
click at [804, 89] on span "close" at bounding box center [806, 96] width 17 height 17
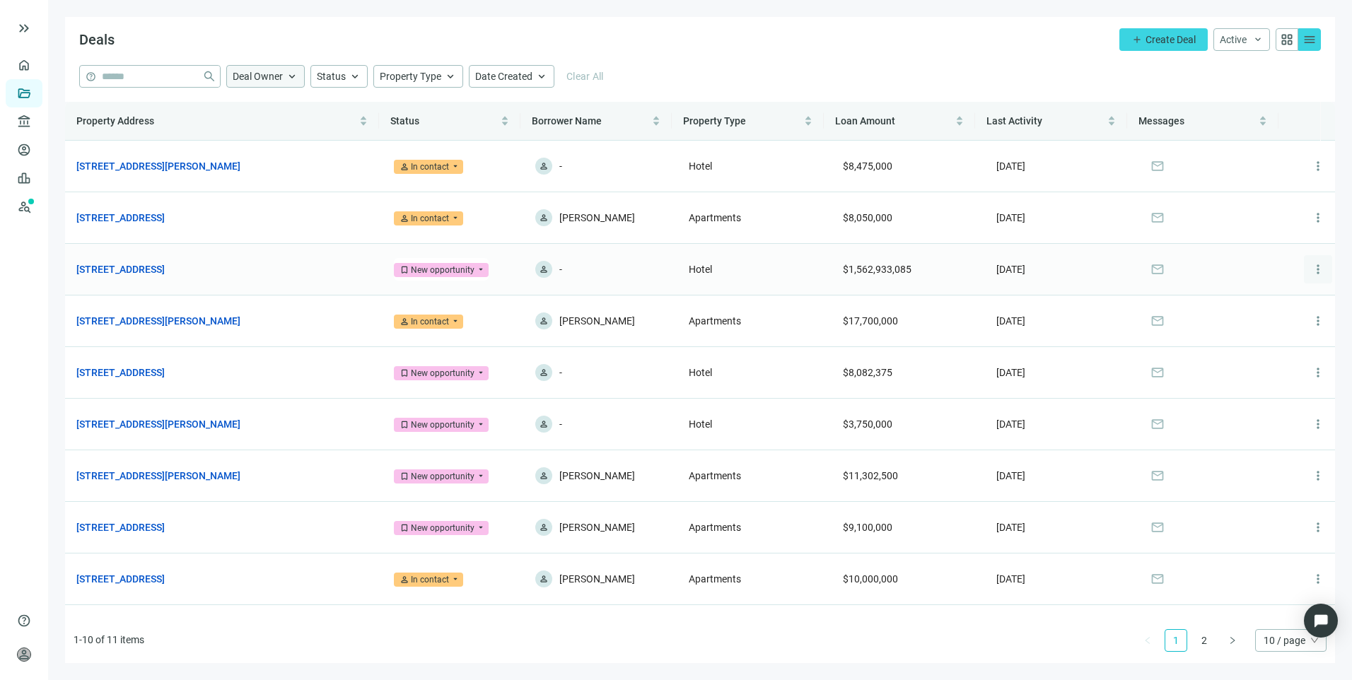
click at [1311, 275] on span "more_vert" at bounding box center [1318, 269] width 14 height 14
click at [35, 199] on link "Prospects New" at bounding box center [57, 206] width 45 height 28
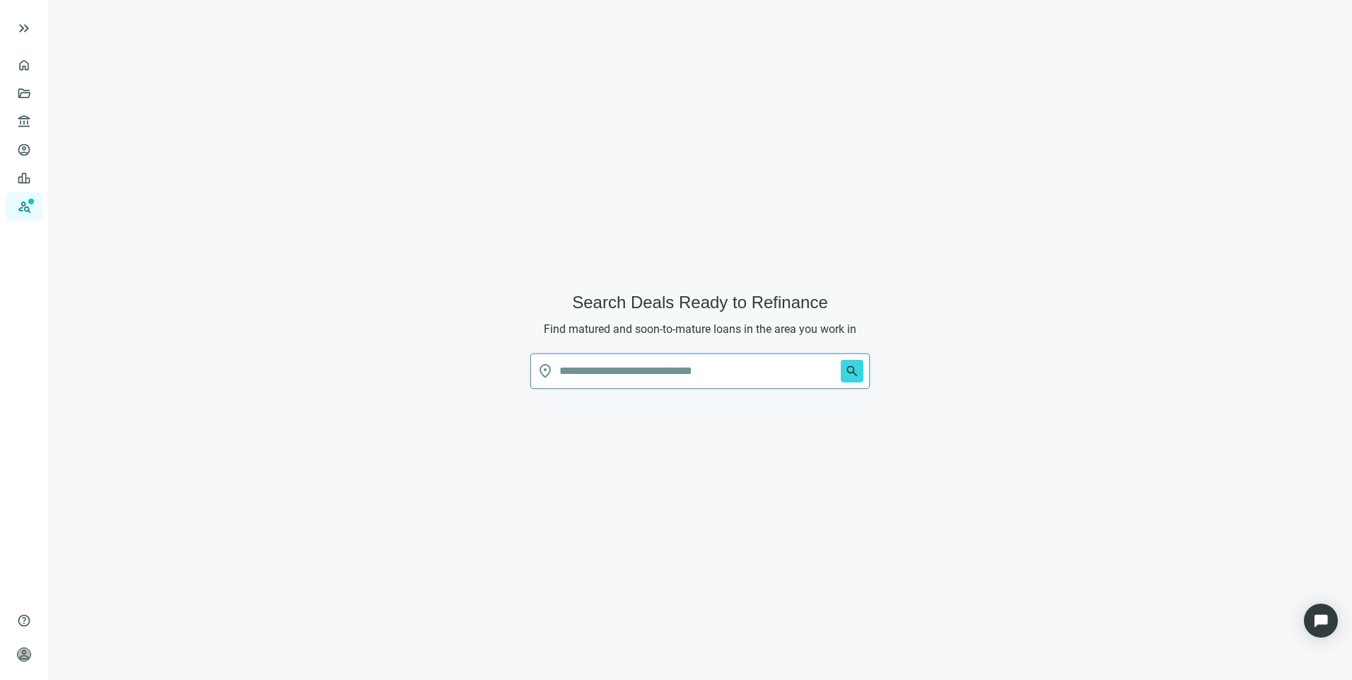
click at [678, 368] on input "text" at bounding box center [697, 371] width 276 height 34
click at [35, 64] on link "Overview" at bounding box center [56, 64] width 42 height 11
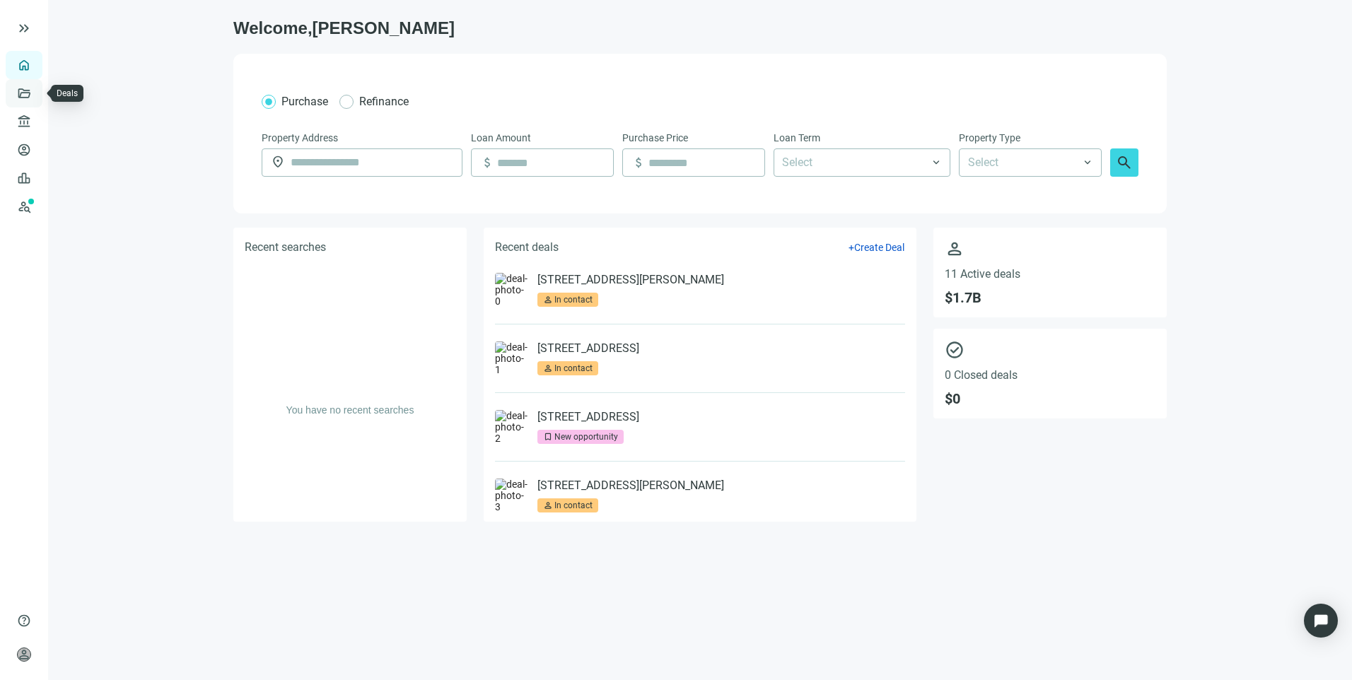
click at [35, 95] on link "Deals" at bounding box center [47, 93] width 25 height 11
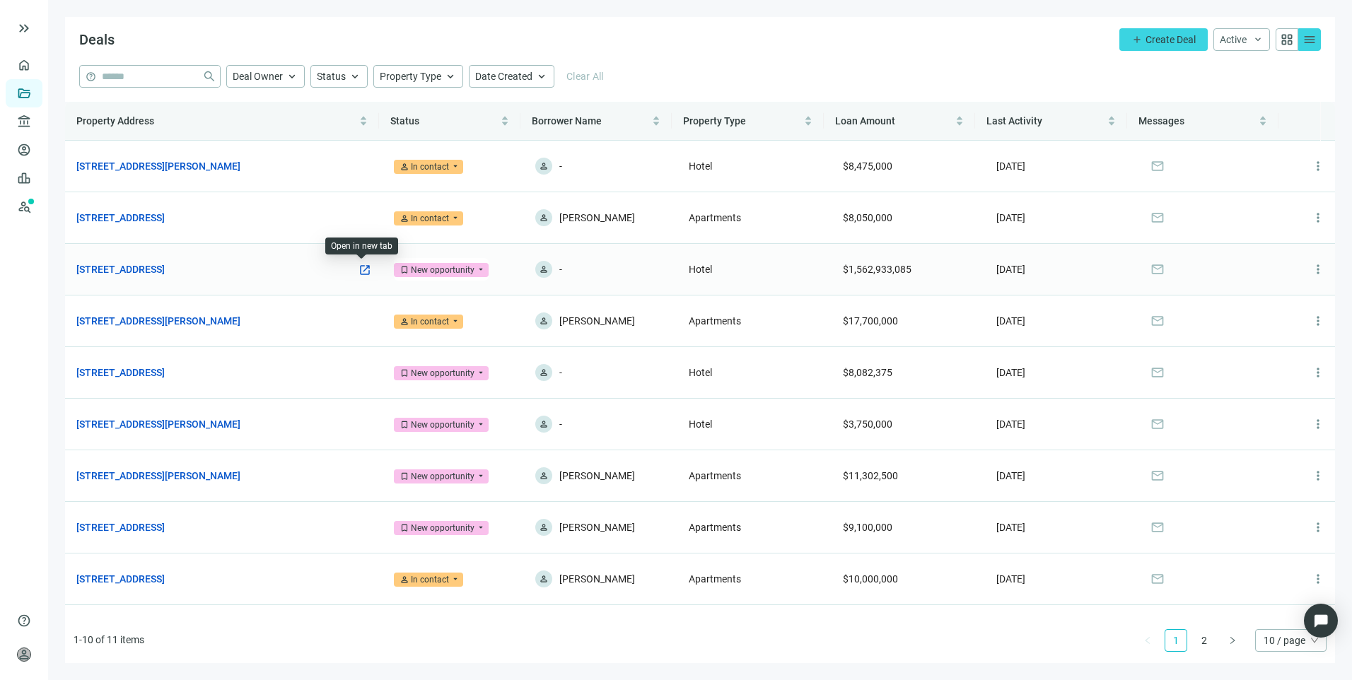
click at [363, 269] on span "open_in_new" at bounding box center [364, 270] width 13 height 13
